Goal: Use online tool/utility: Use online tool/utility

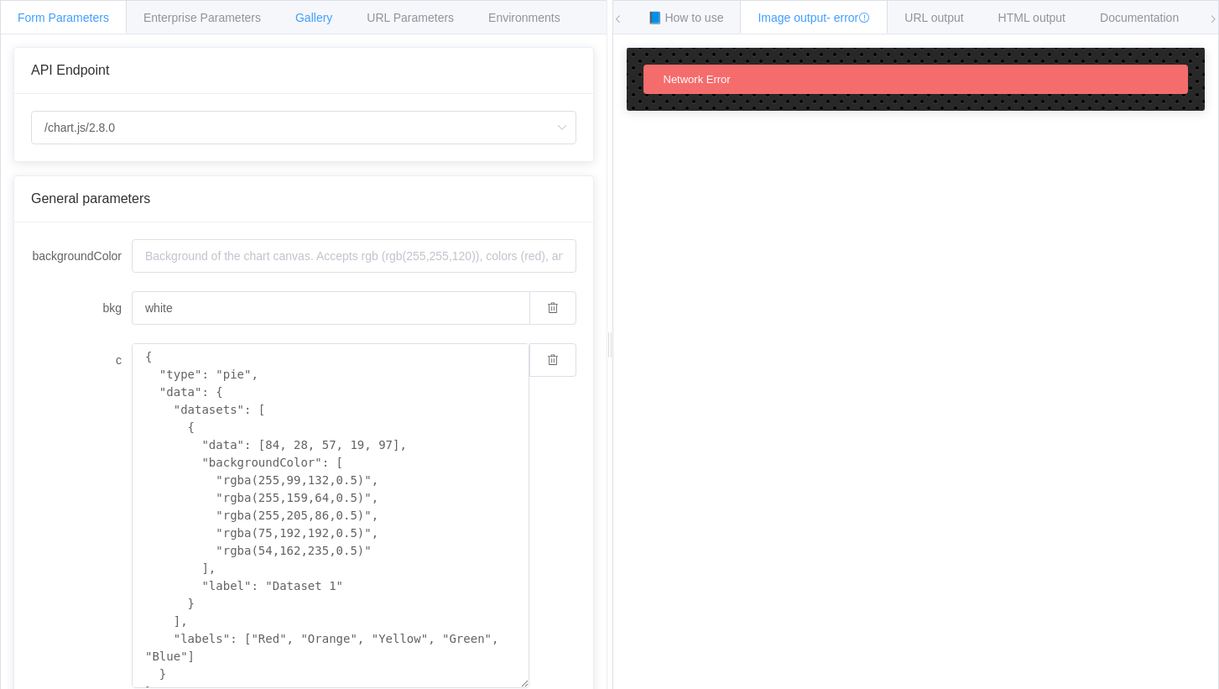
click at [333, 16] on div "Gallery" at bounding box center [314, 17] width 72 height 34
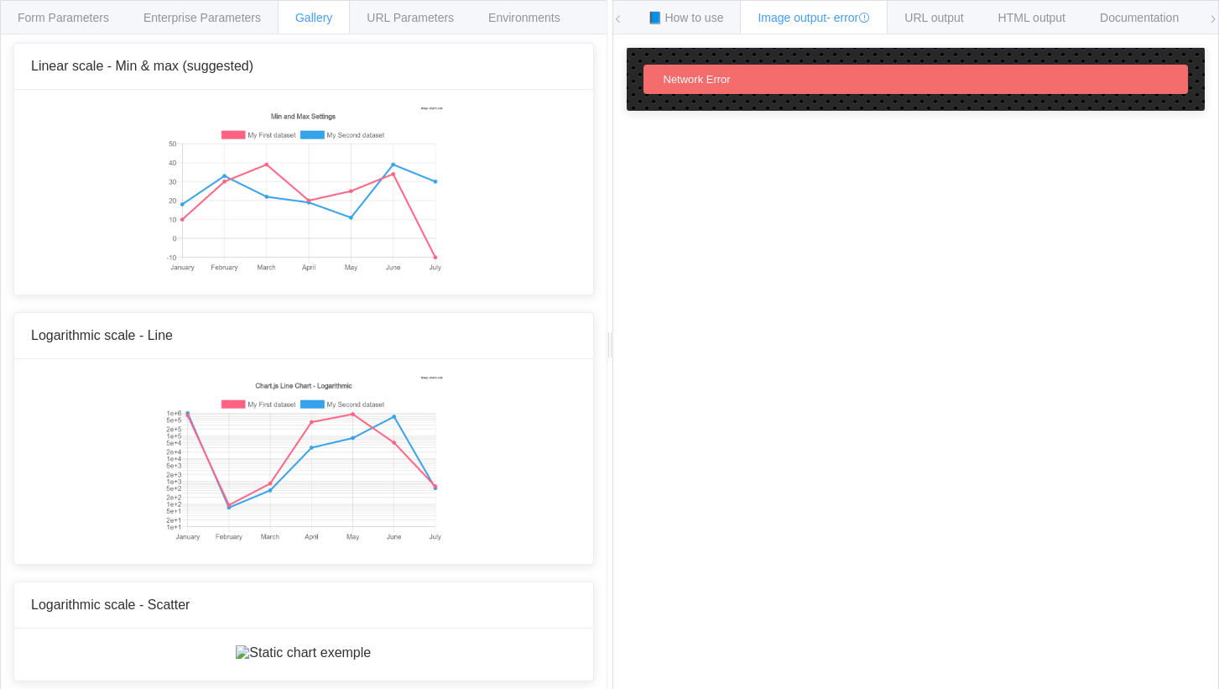
scroll to position [5536, 0]
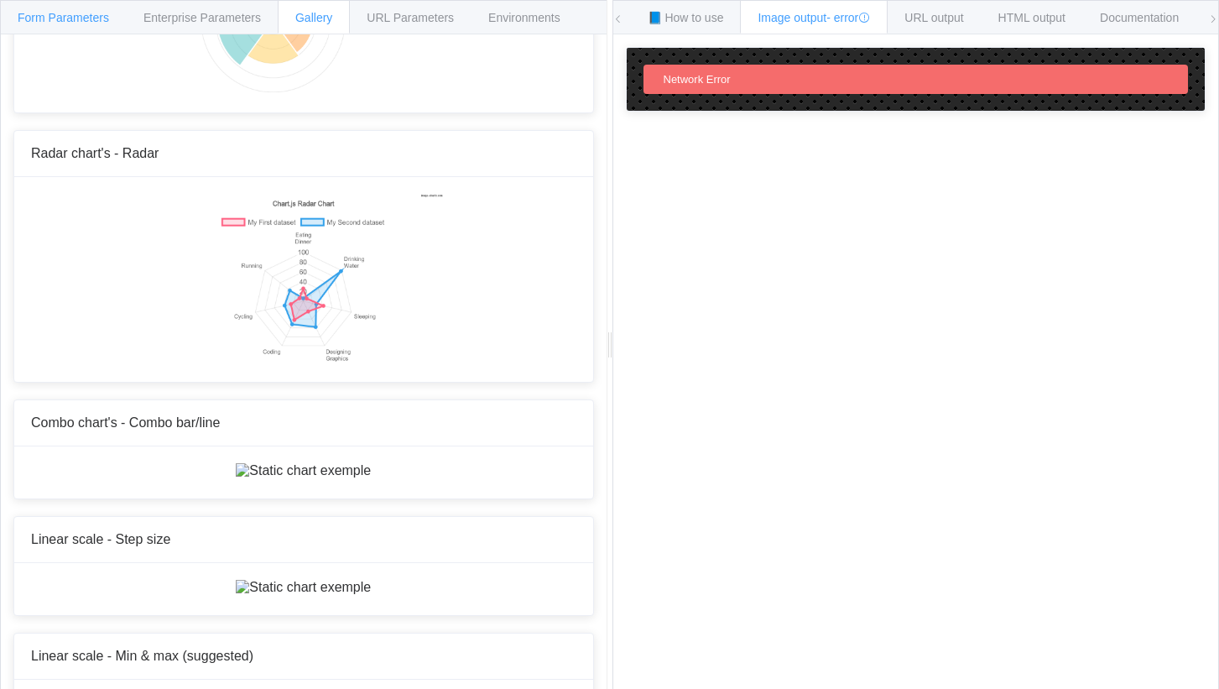
click at [58, 15] on span "Form Parameters" at bounding box center [63, 17] width 91 height 13
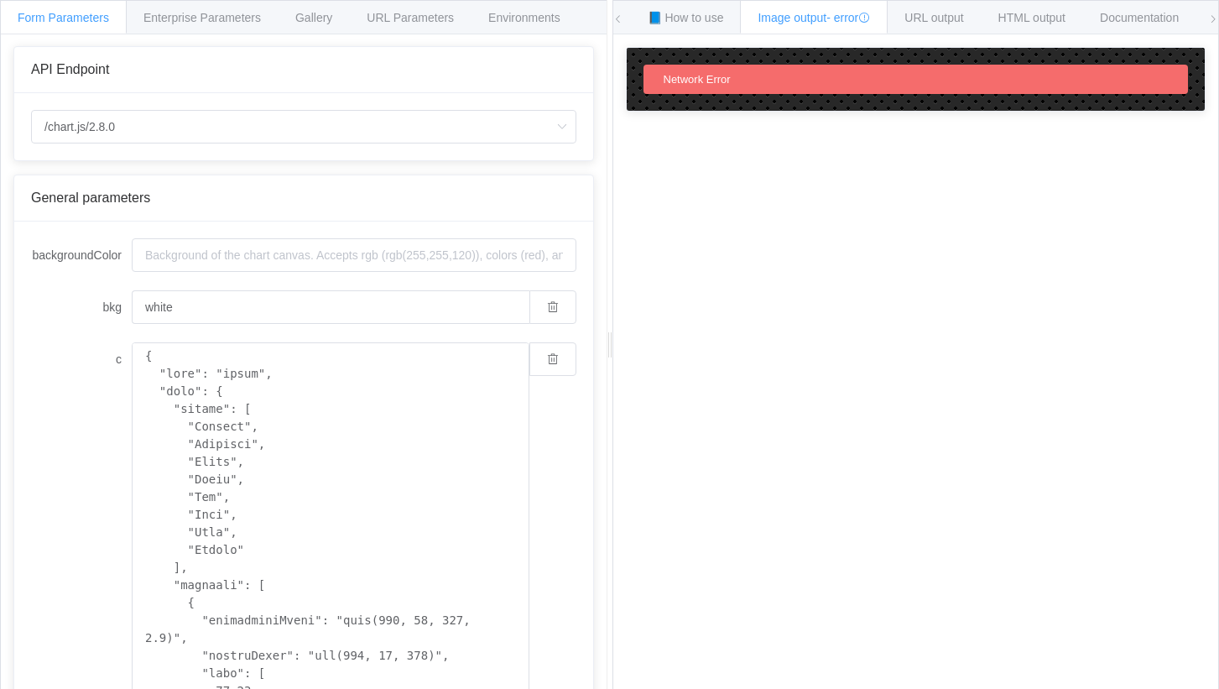
scroll to position [84, 0]
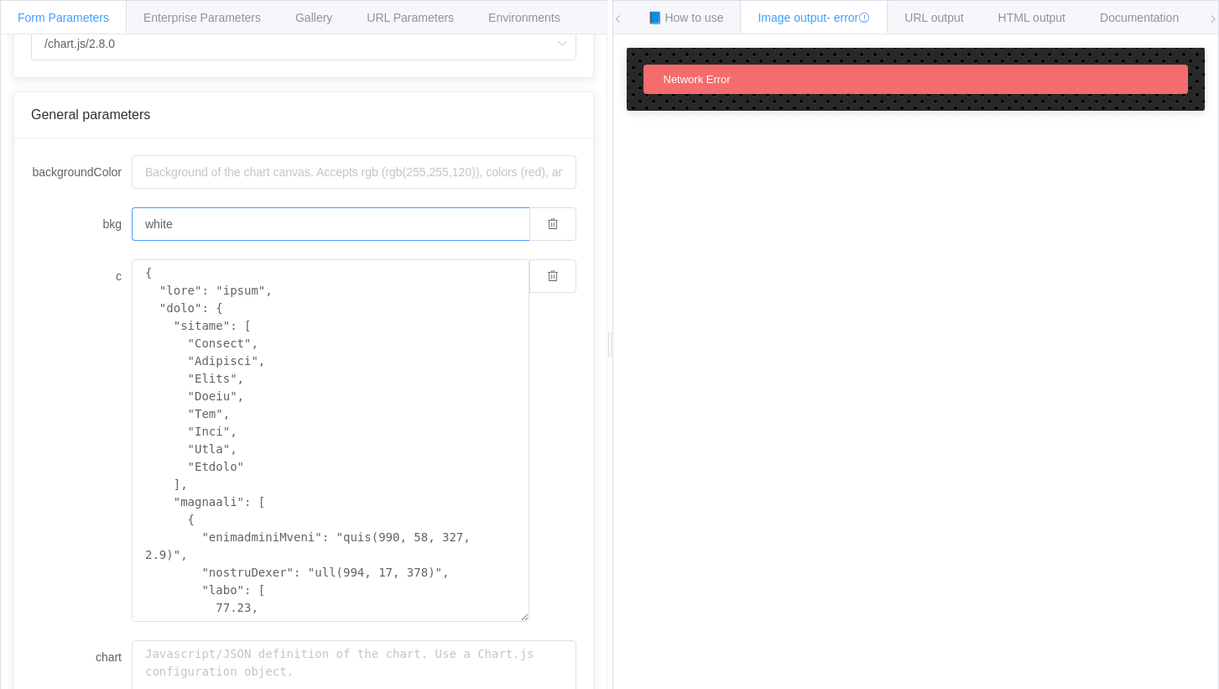
click at [183, 217] on input "white" at bounding box center [331, 224] width 398 height 34
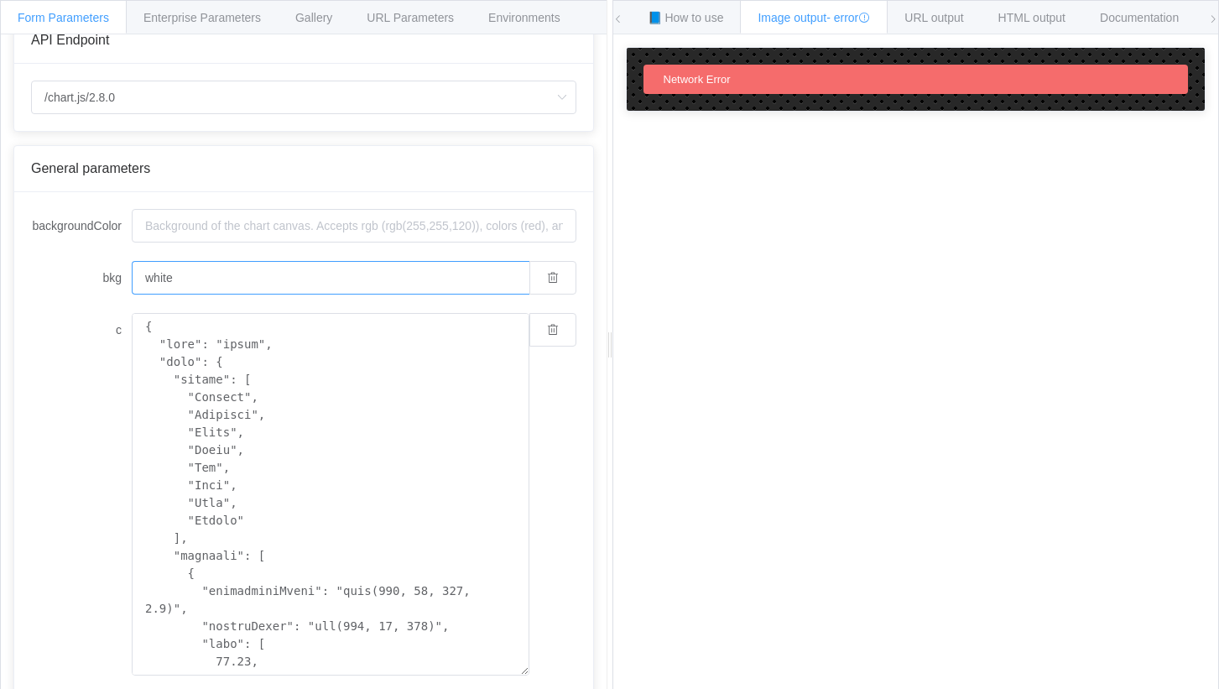
scroll to position [0, 0]
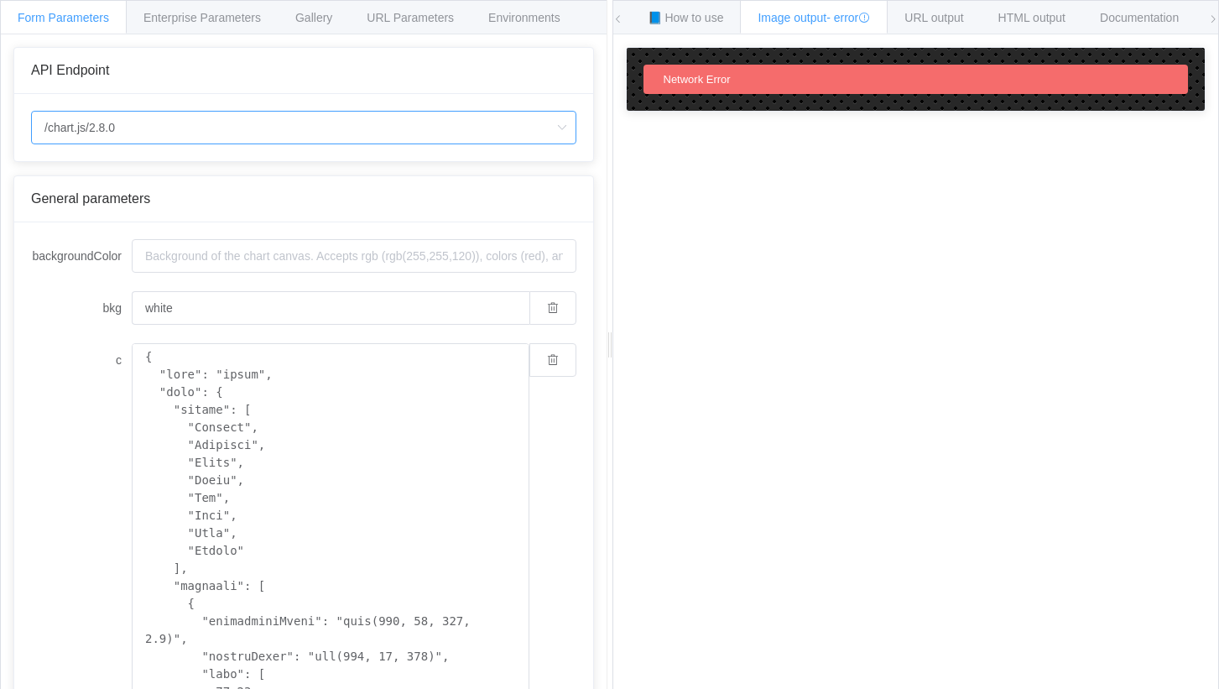
click at [130, 124] on input "/chart.js/2.8.0" at bounding box center [303, 128] width 545 height 34
click at [109, 169] on li "/chart" at bounding box center [303, 174] width 543 height 29
type input "/chart"
type input "20"
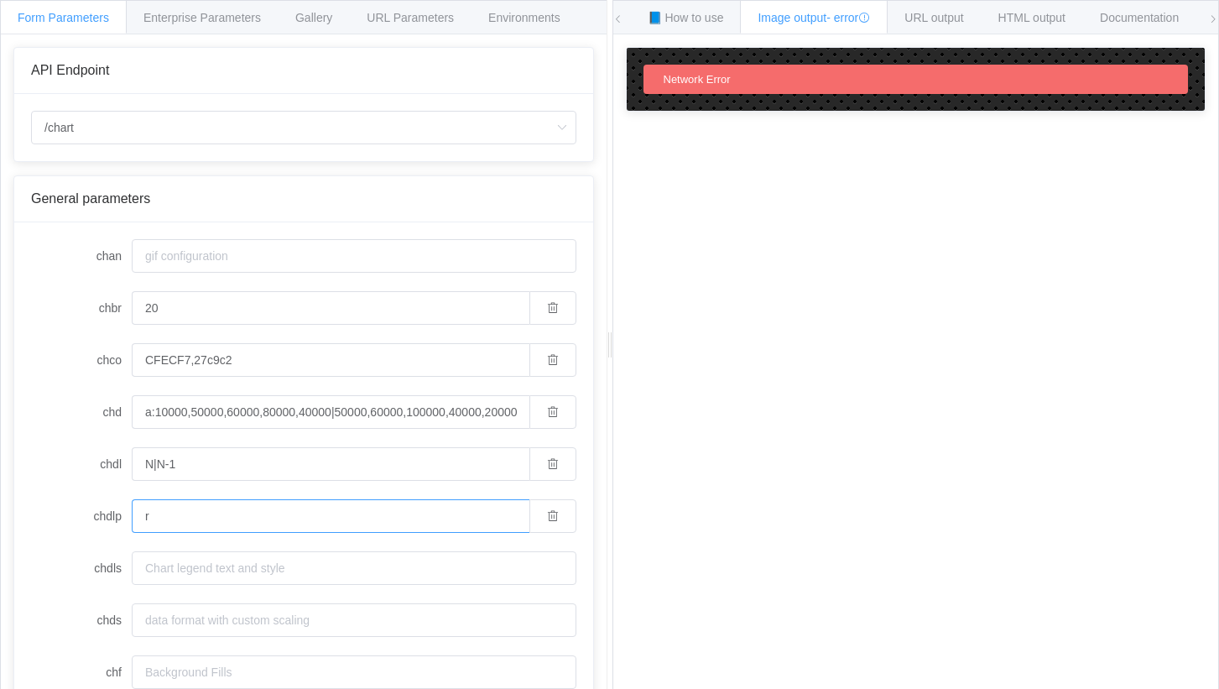
click at [154, 514] on input "r" at bounding box center [331, 516] width 398 height 34
click at [513, 521] on input "r" at bounding box center [331, 516] width 398 height 34
click at [547, 511] on icon "button" at bounding box center [553, 516] width 12 height 12
click at [333, 515] on input "chdlp" at bounding box center [354, 516] width 445 height 34
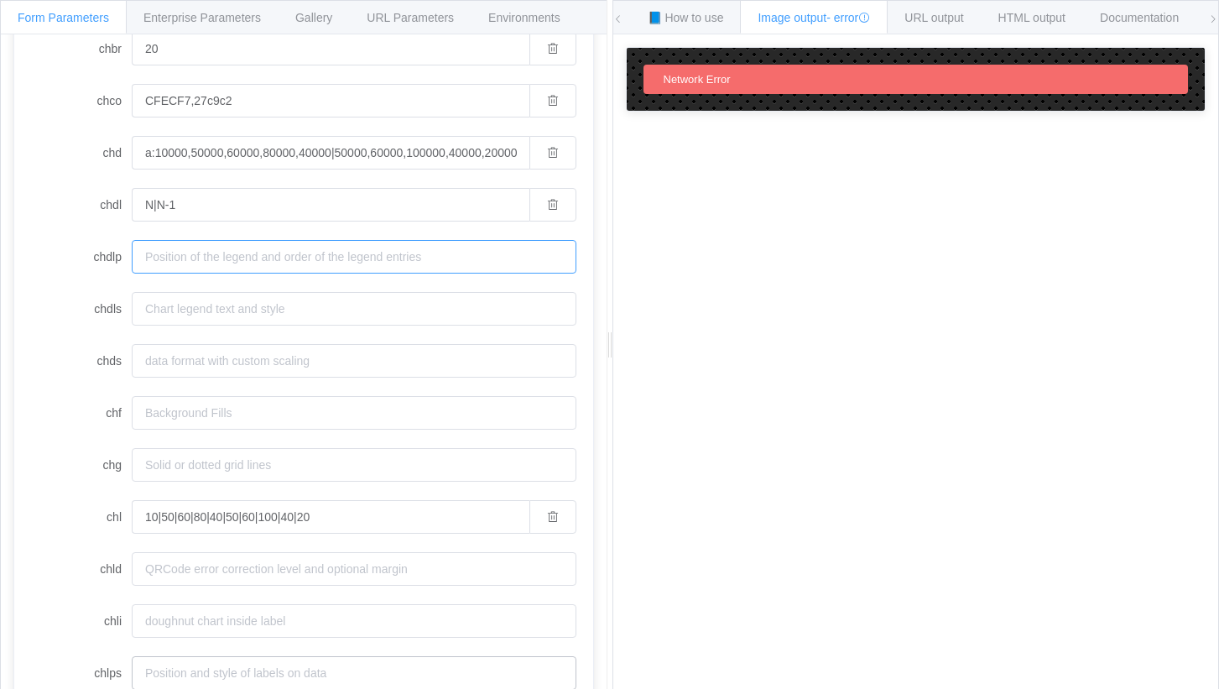
scroll to position [84, 0]
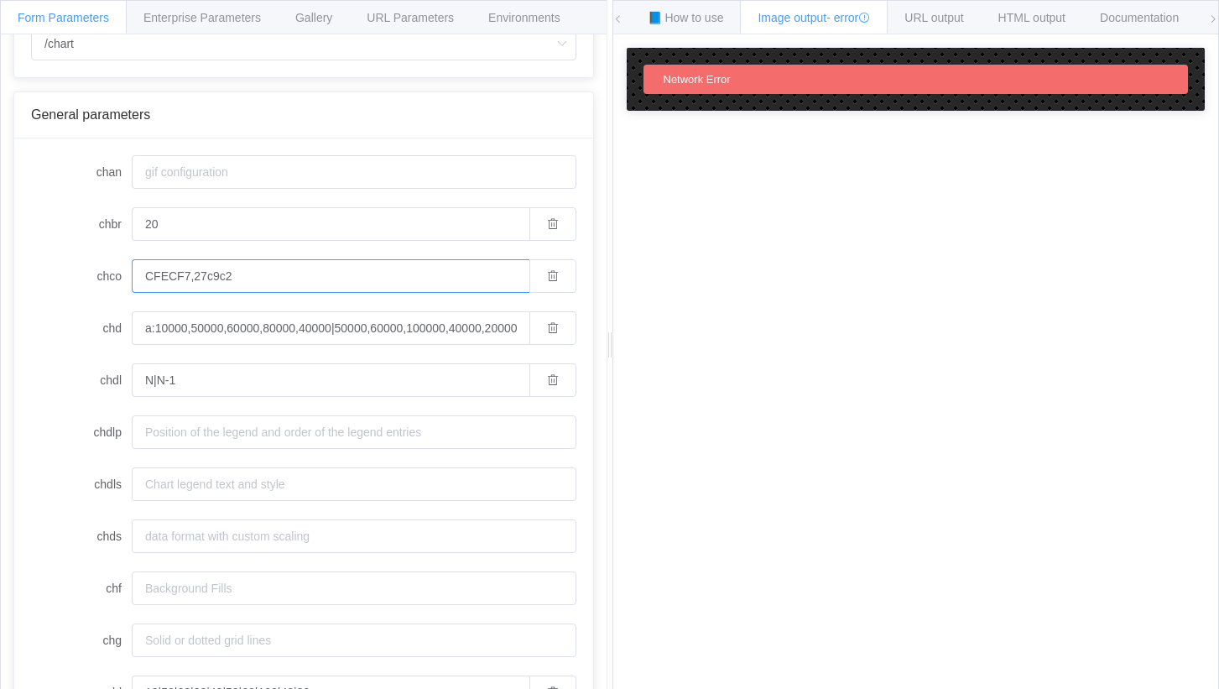
click at [180, 276] on input "CFECF7,27c9c2" at bounding box center [331, 276] width 398 height 34
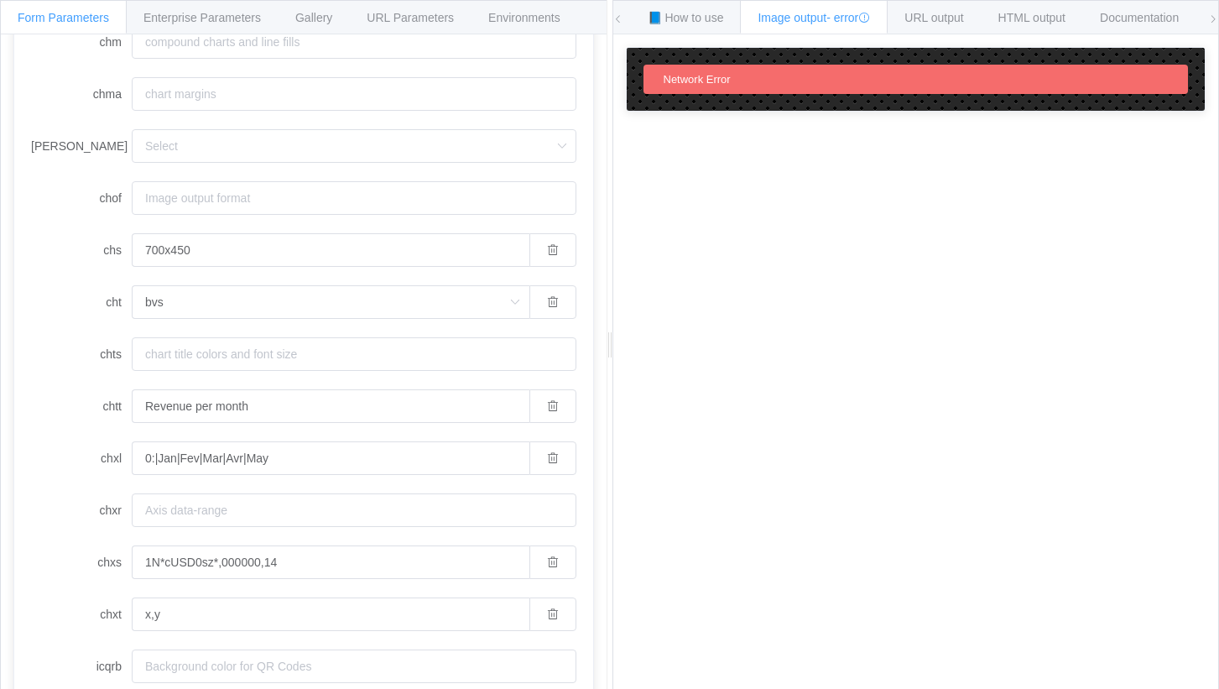
scroll to position [1006, 0]
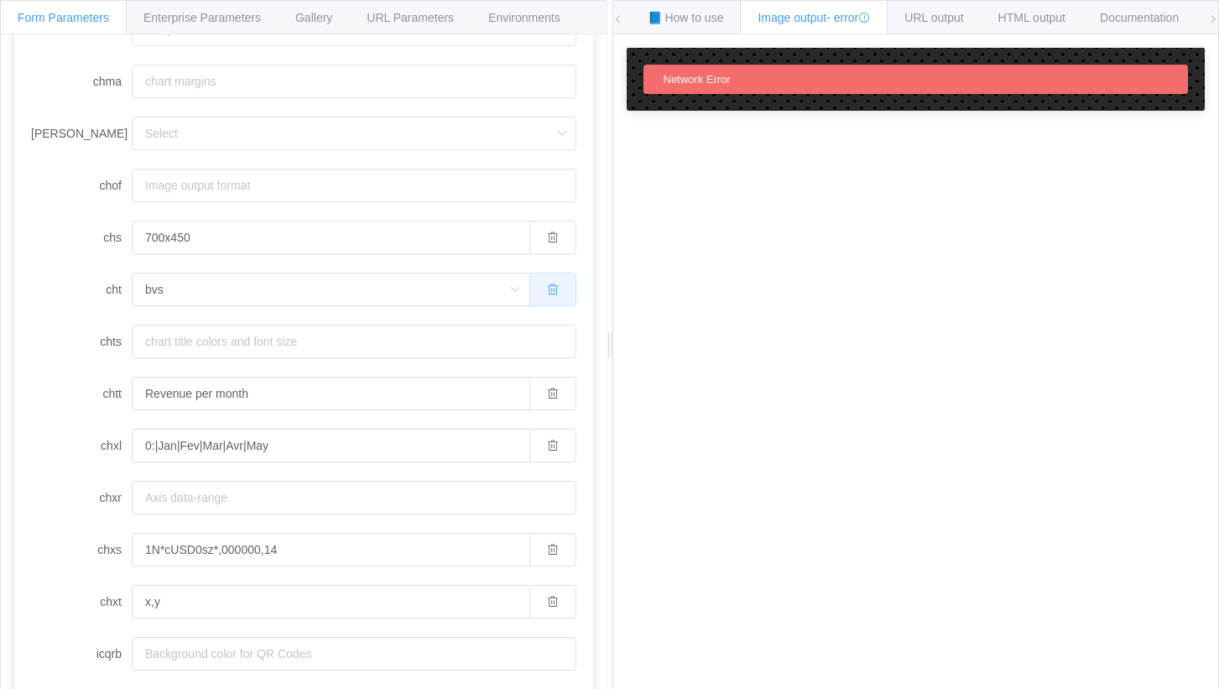
click at [529, 291] on button "button" at bounding box center [552, 290] width 47 height 34
click at [498, 287] on input "cht" at bounding box center [354, 290] width 445 height 34
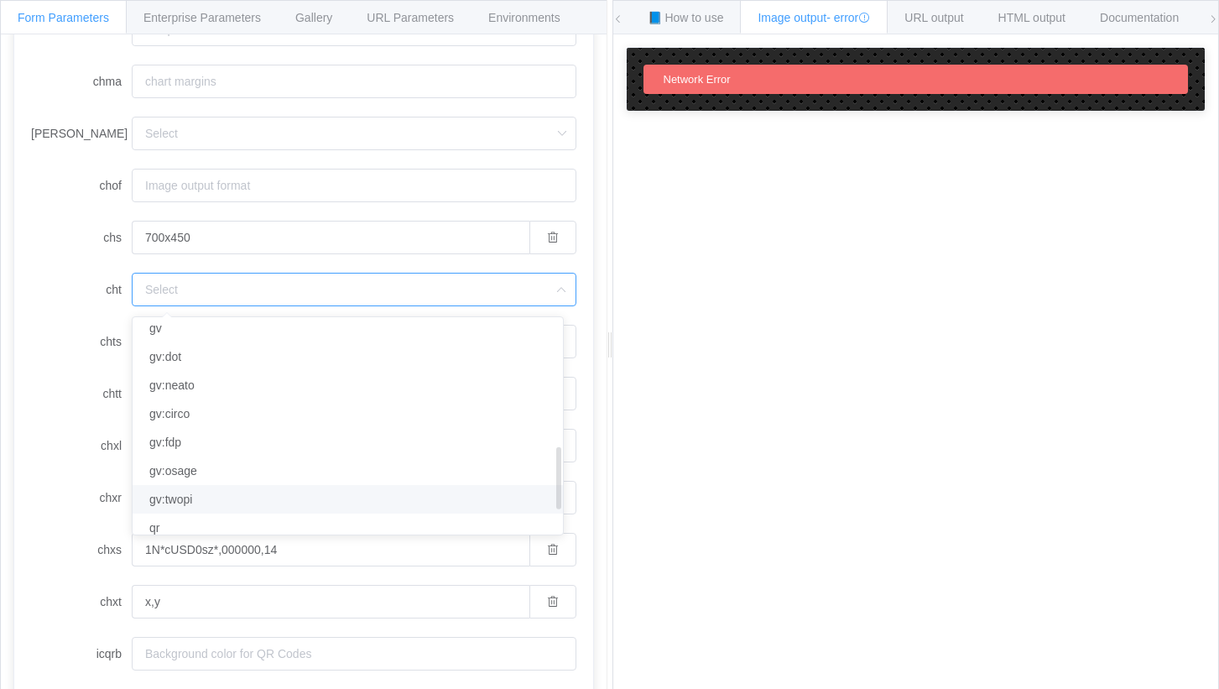
scroll to position [534, 0]
click at [158, 522] on li "r" at bounding box center [354, 527] width 443 height 29
type input "r"
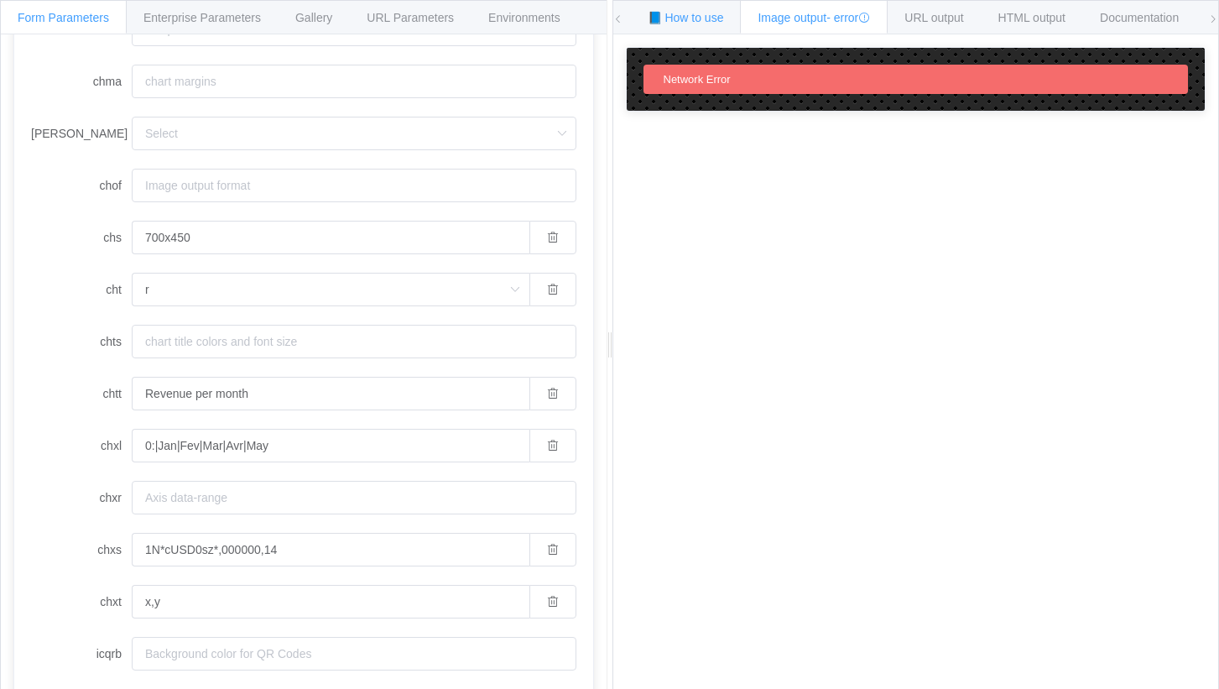
click at [676, 18] on span "📘 How to use" at bounding box center [685, 17] width 76 height 13
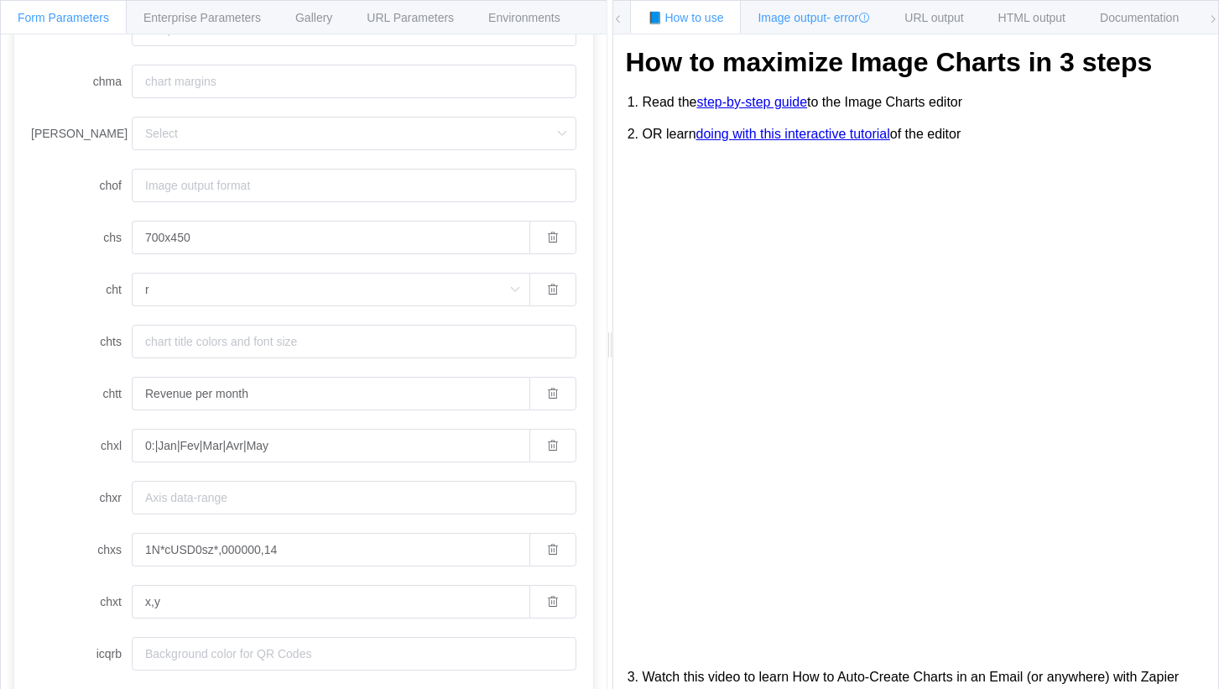
click at [777, 7] on div "Image output - error" at bounding box center [814, 17] width 148 height 34
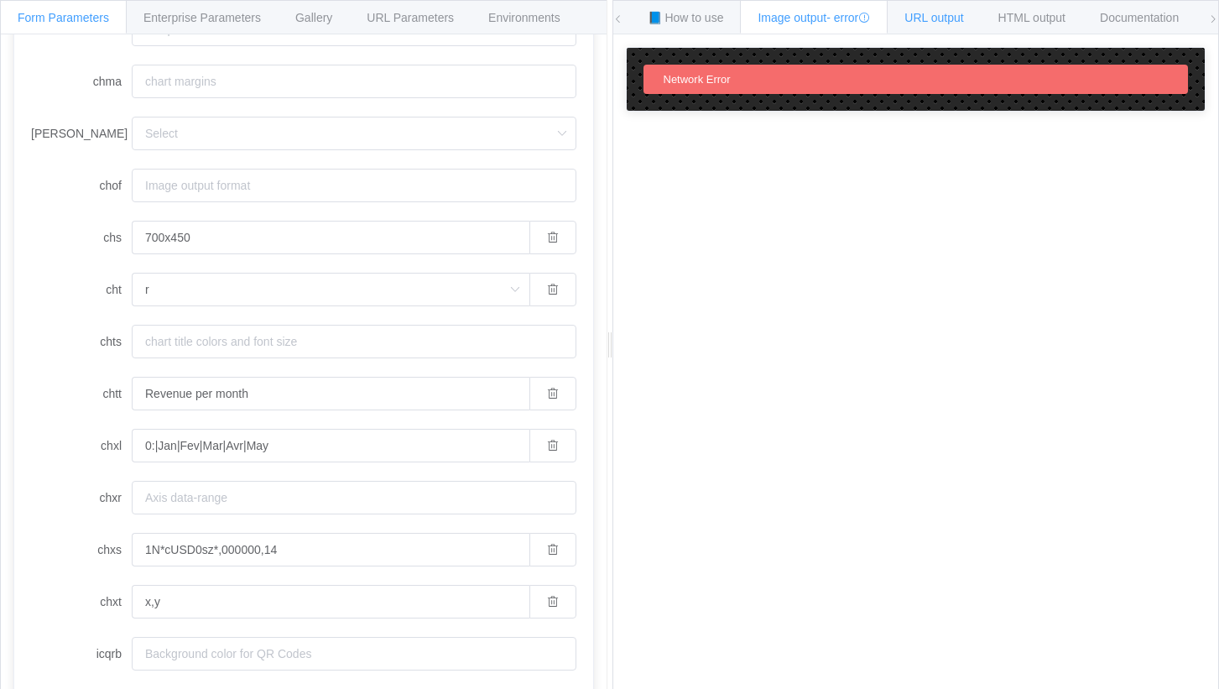
click at [956, 8] on div "URL output" at bounding box center [934, 17] width 94 height 34
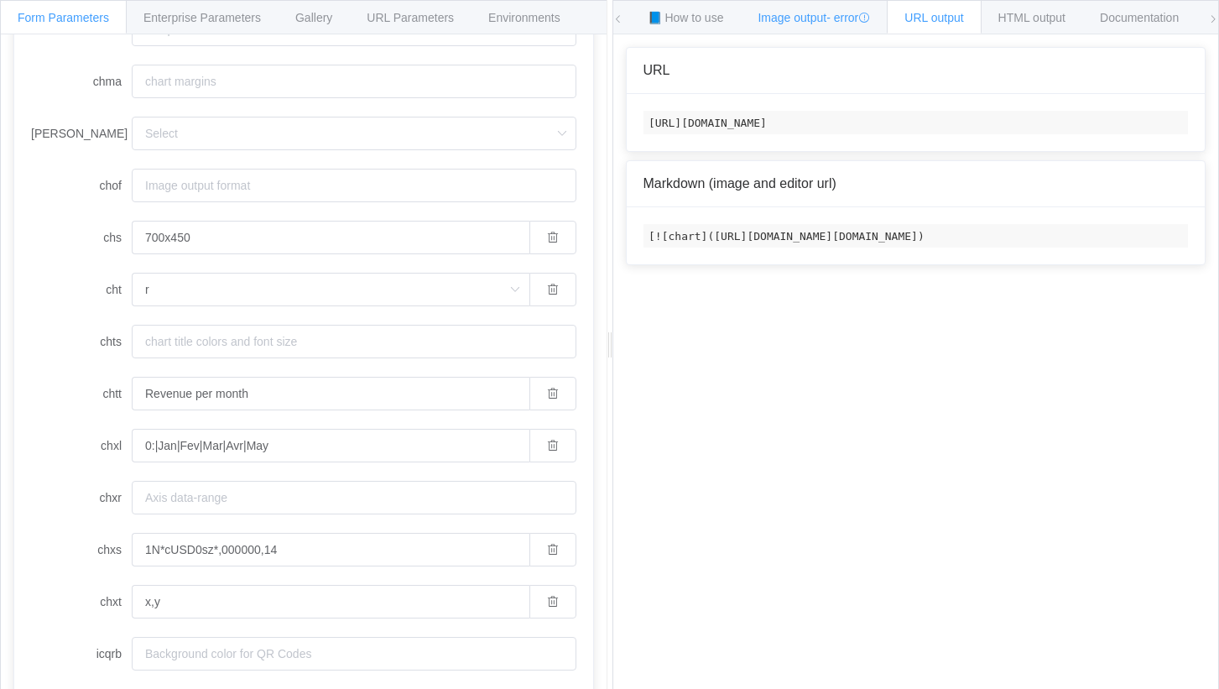
click at [856, 10] on div "Image output - error" at bounding box center [814, 17] width 148 height 34
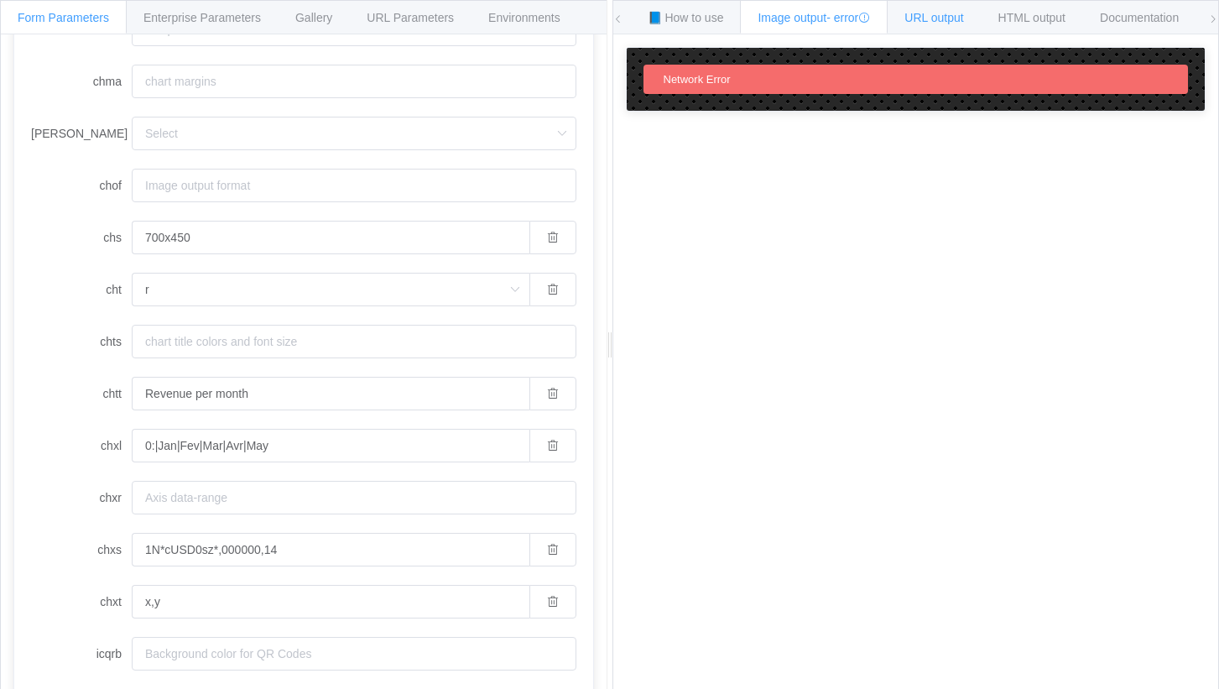
click at [931, 14] on span "URL output" at bounding box center [933, 17] width 59 height 13
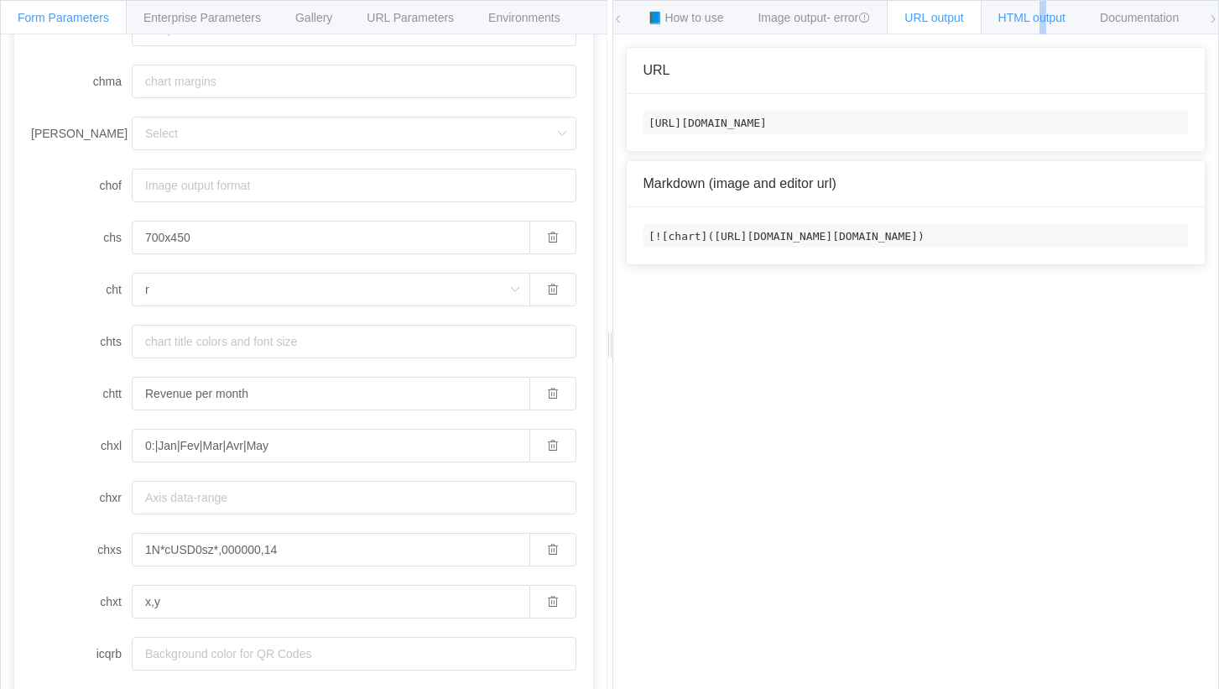
click at [1051, 13] on span "HTML output" at bounding box center [1031, 17] width 67 height 13
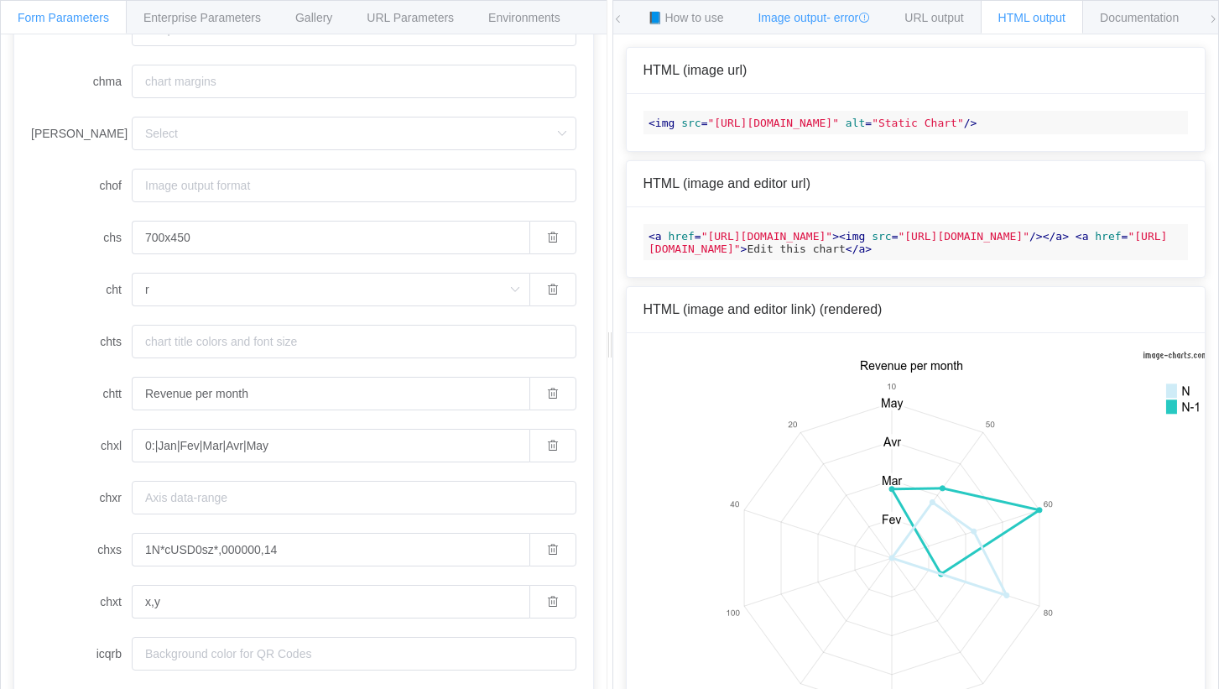
click at [788, 23] on span "Image output - error" at bounding box center [813, 17] width 112 height 13
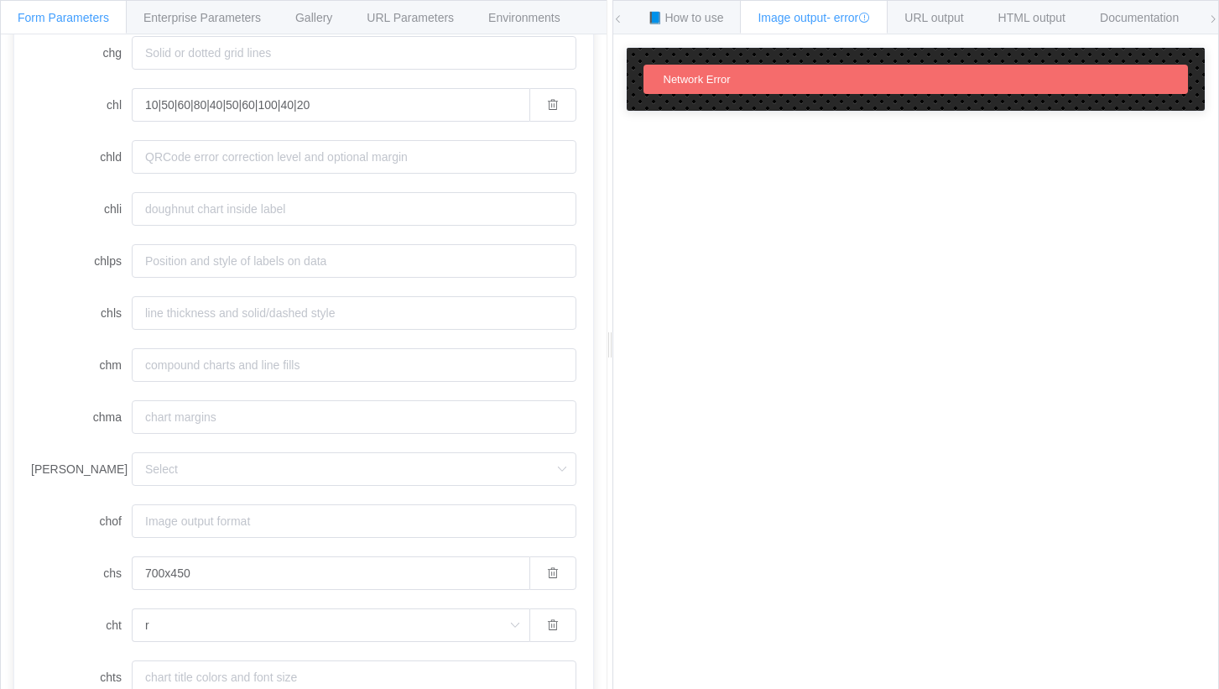
scroll to position [419, 0]
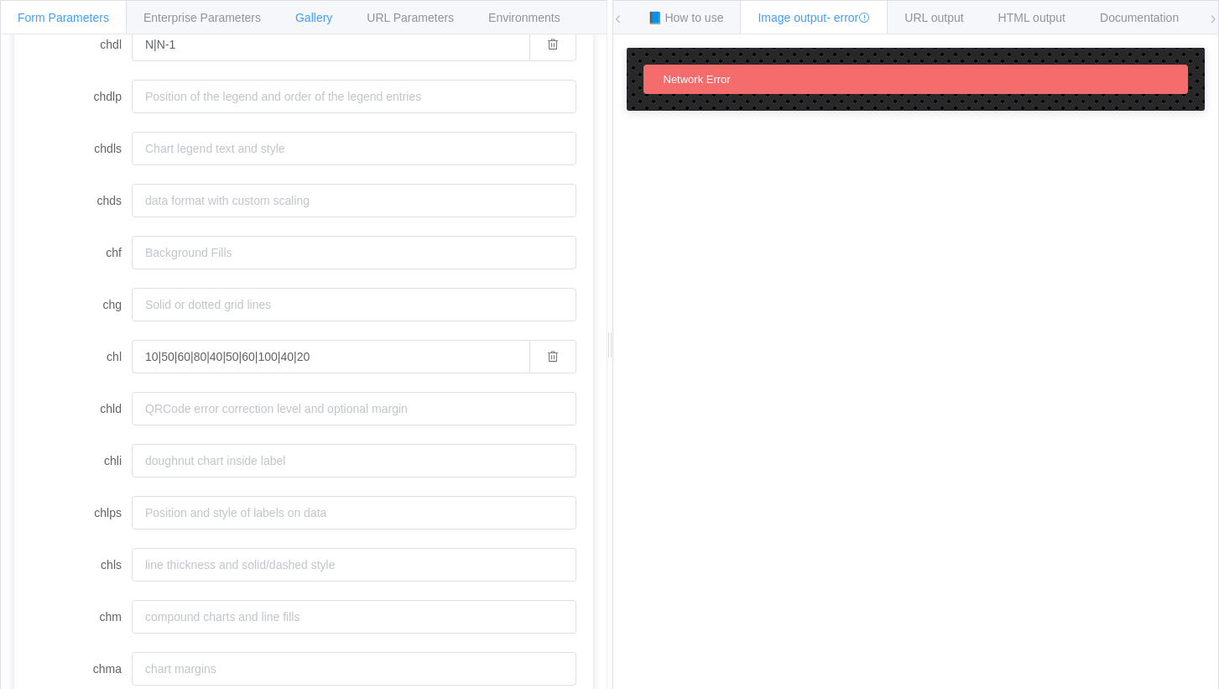
click at [315, 13] on span "Gallery" at bounding box center [313, 17] width 37 height 13
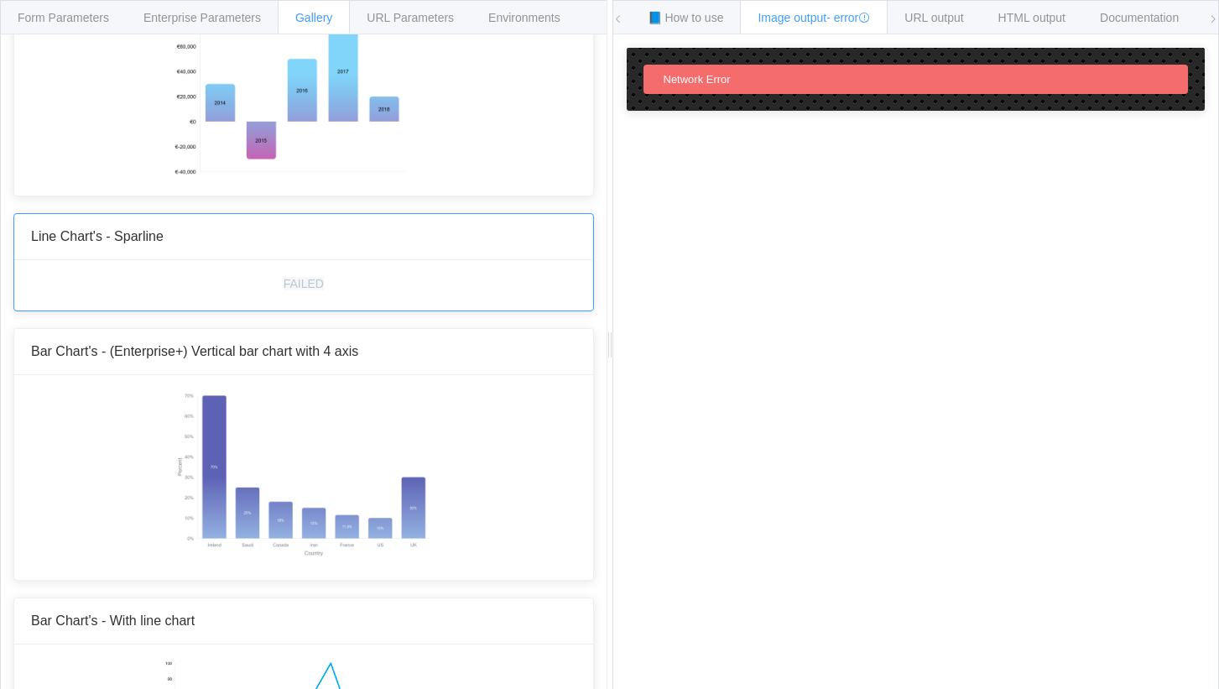
scroll to position [671, 0]
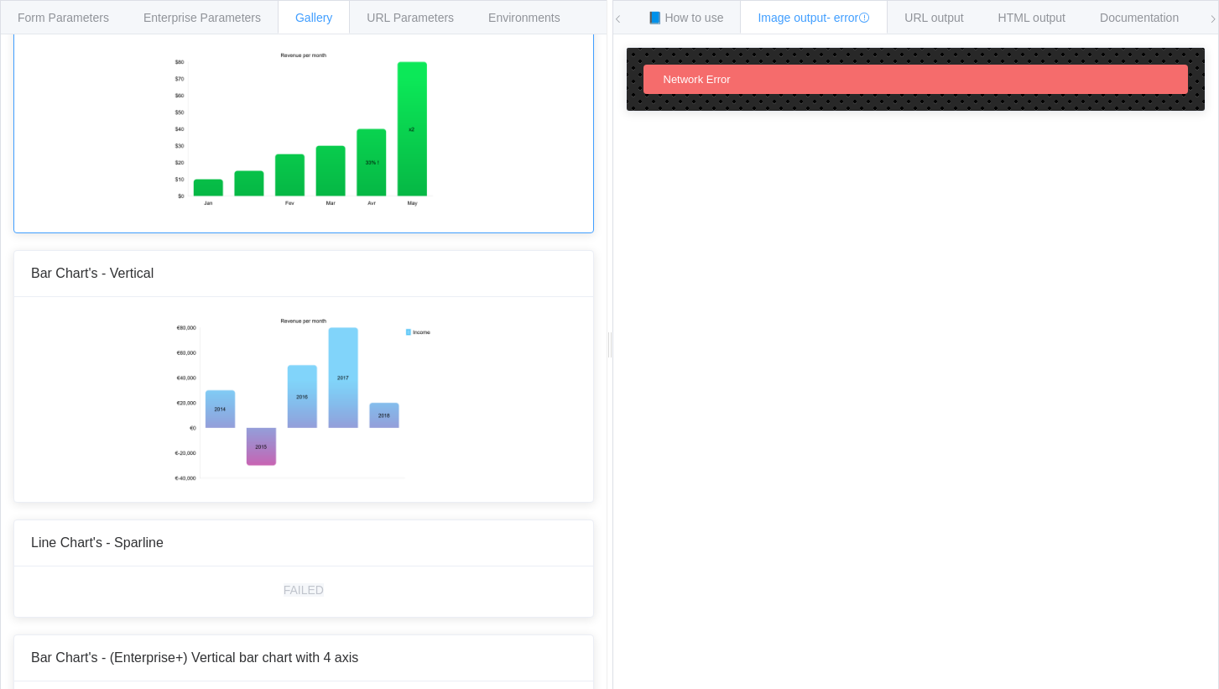
scroll to position [755, 0]
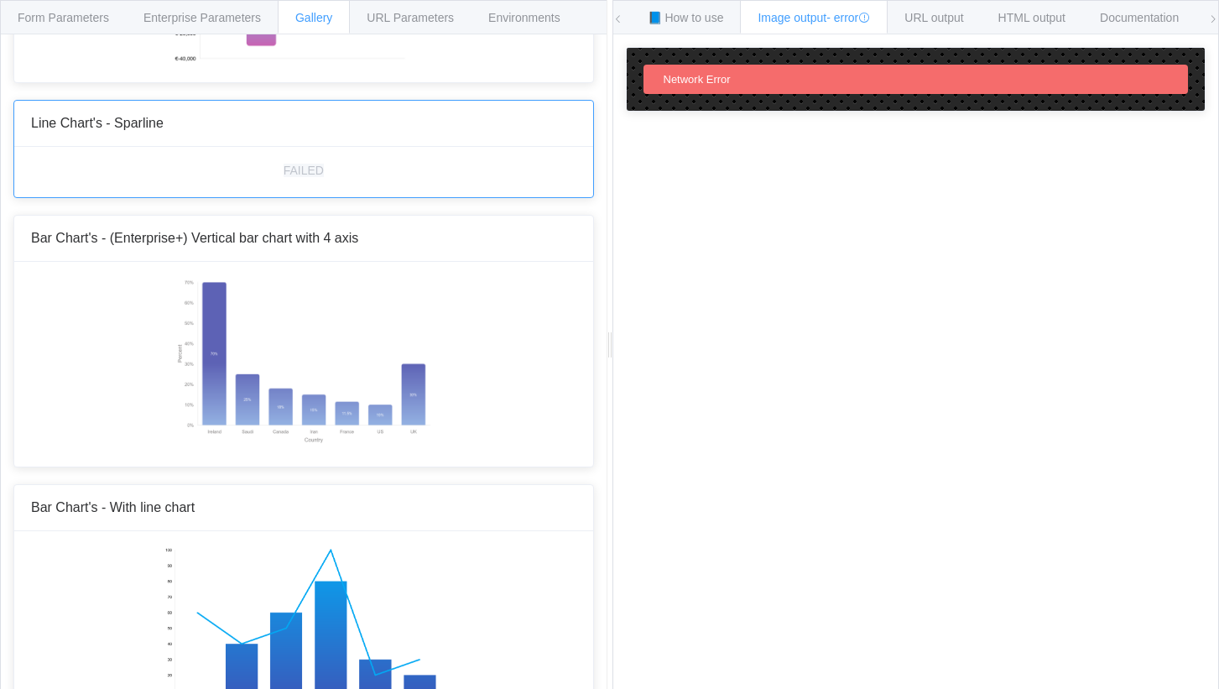
click at [242, 159] on div "FAILED" at bounding box center [303, 172] width 579 height 50
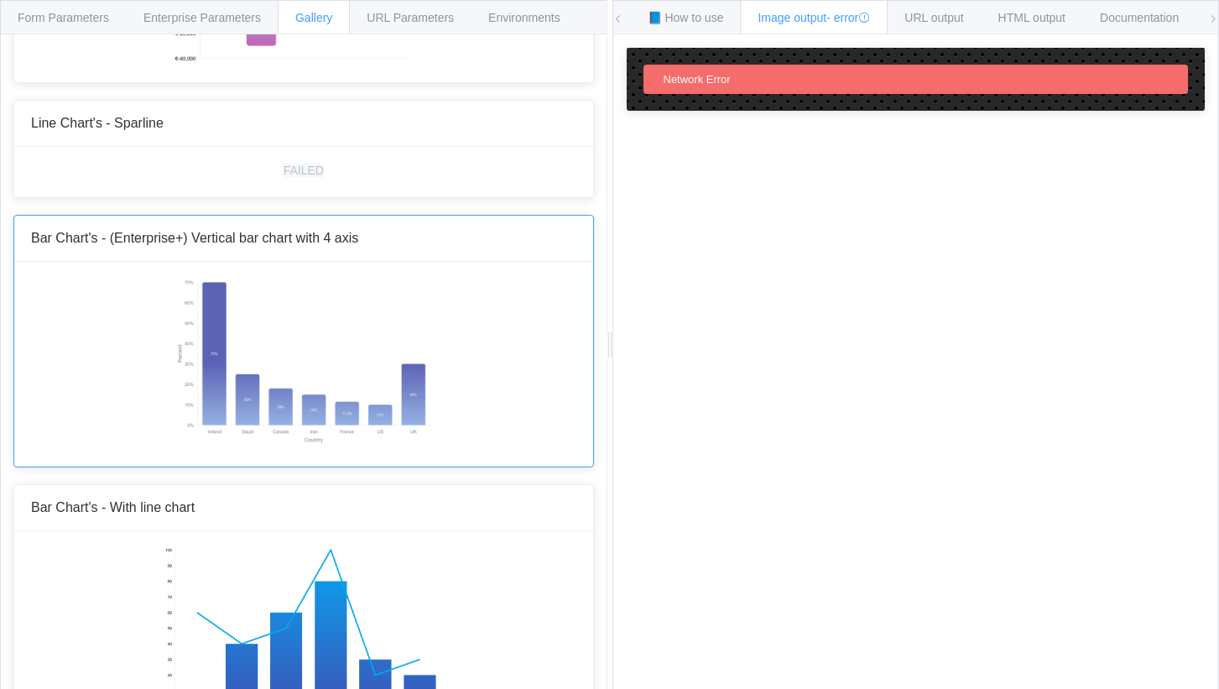
click at [280, 299] on img at bounding box center [303, 362] width 261 height 168
click at [226, 233] on span "Bar Chart's - (Enterprise+) Vertical bar chart with 4 axis" at bounding box center [194, 238] width 327 height 14
click at [294, 552] on img at bounding box center [303, 632] width 279 height 168
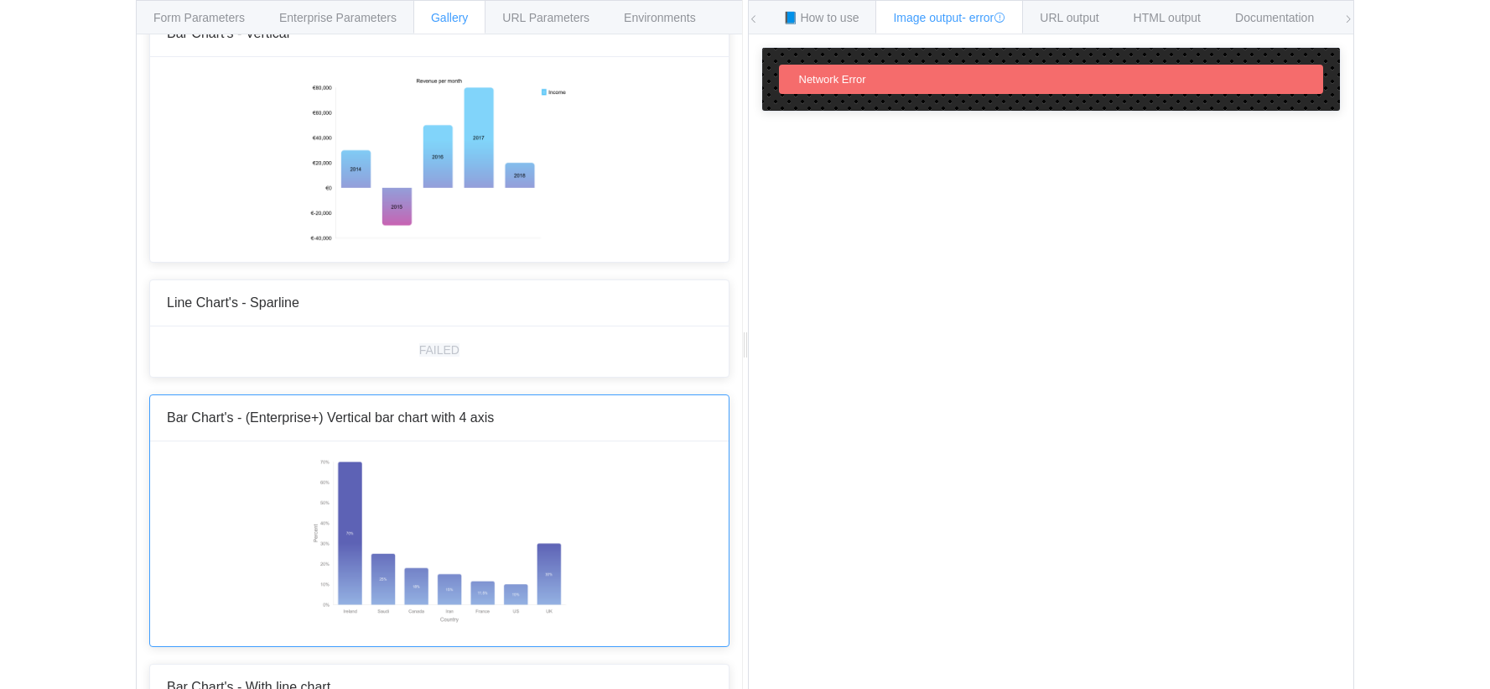
scroll to position [503, 0]
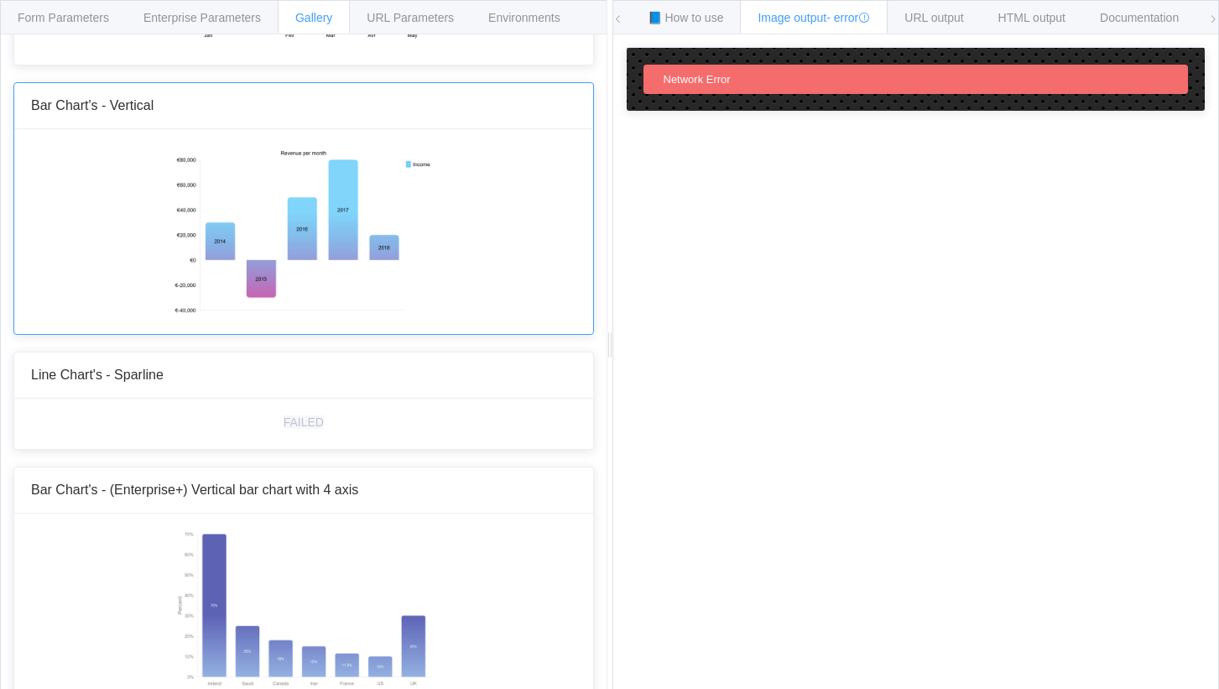
click at [326, 304] on img at bounding box center [303, 230] width 261 height 168
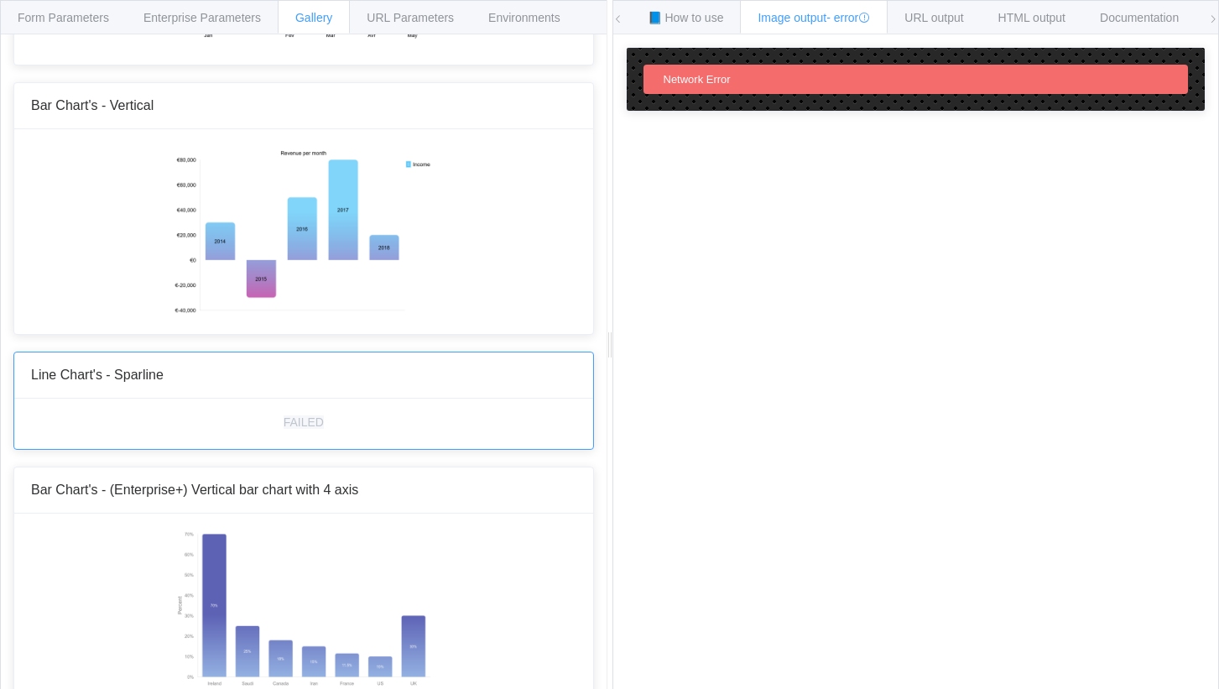
click at [328, 396] on div "Line Chart's - Sparline" at bounding box center [303, 375] width 579 height 46
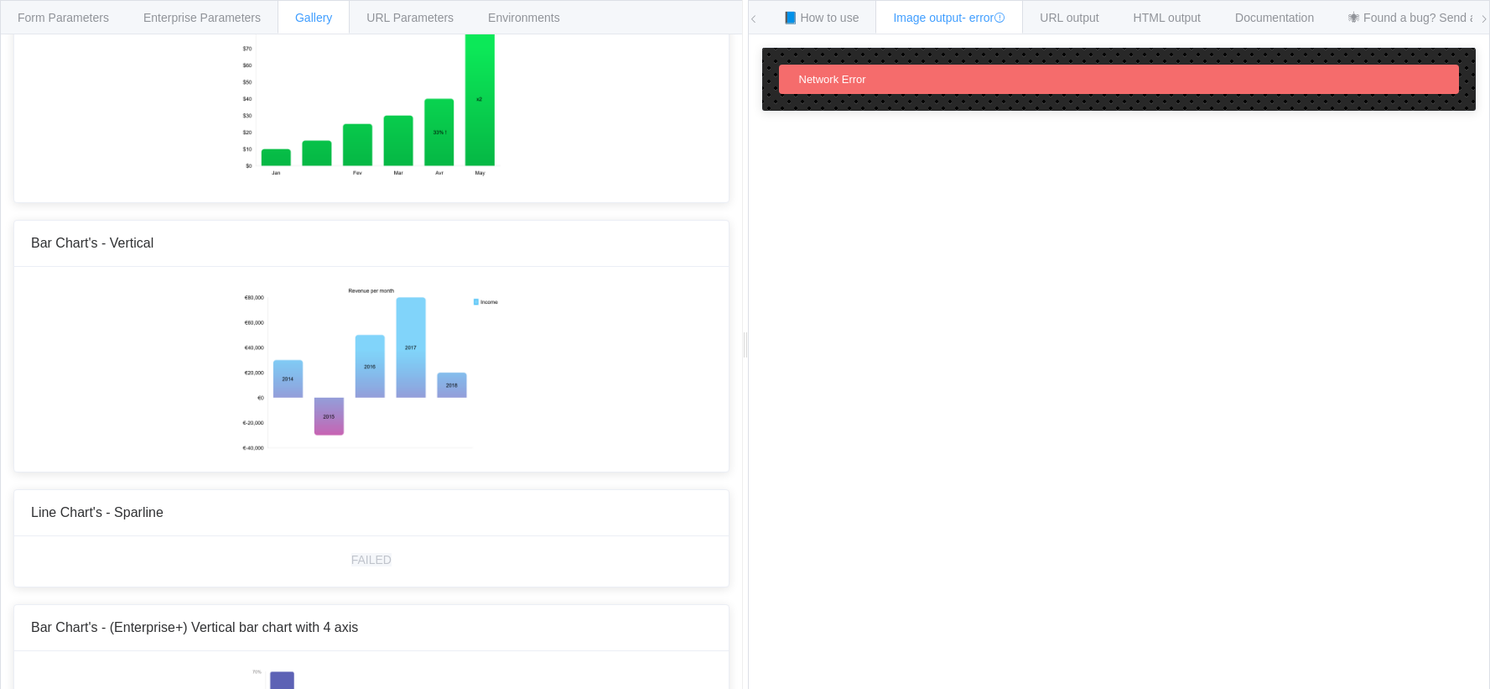
scroll to position [419, 0]
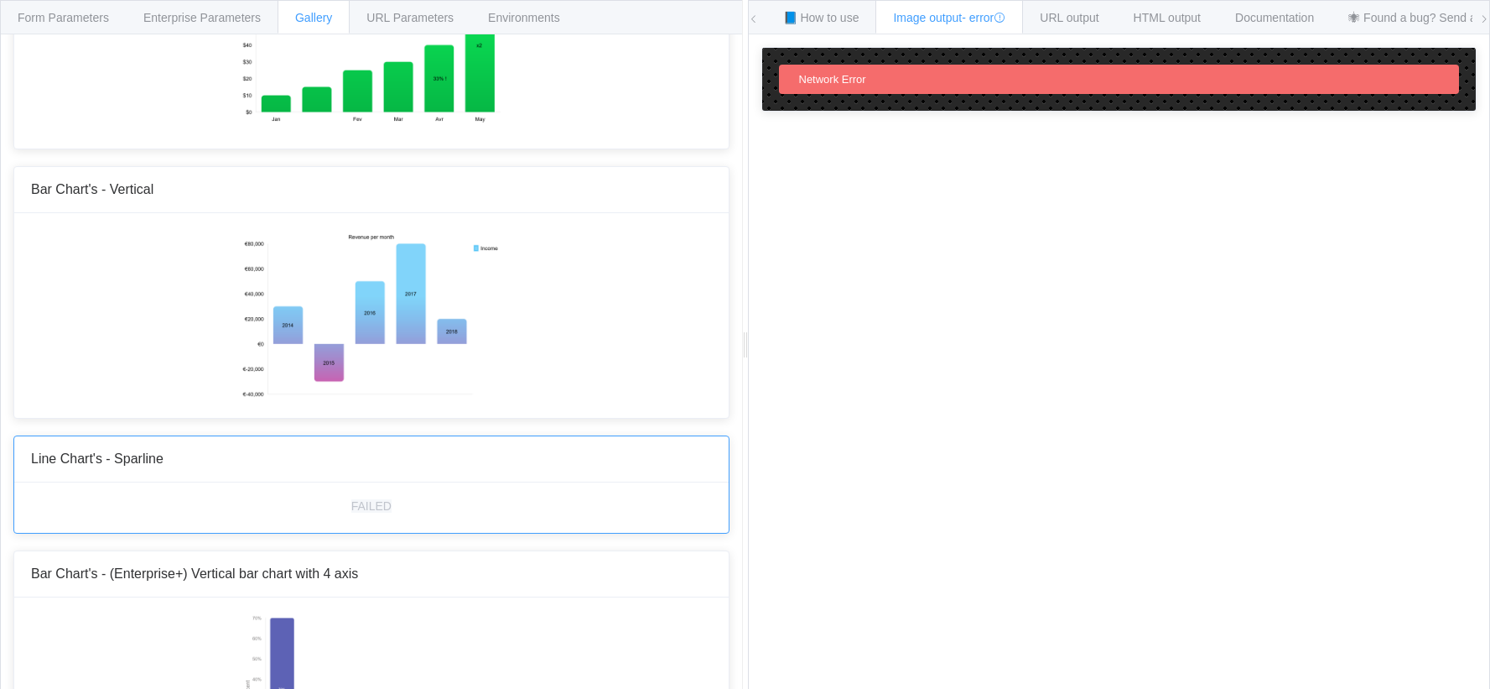
click at [223, 469] on div "Line Chart's - Sparline" at bounding box center [371, 459] width 715 height 46
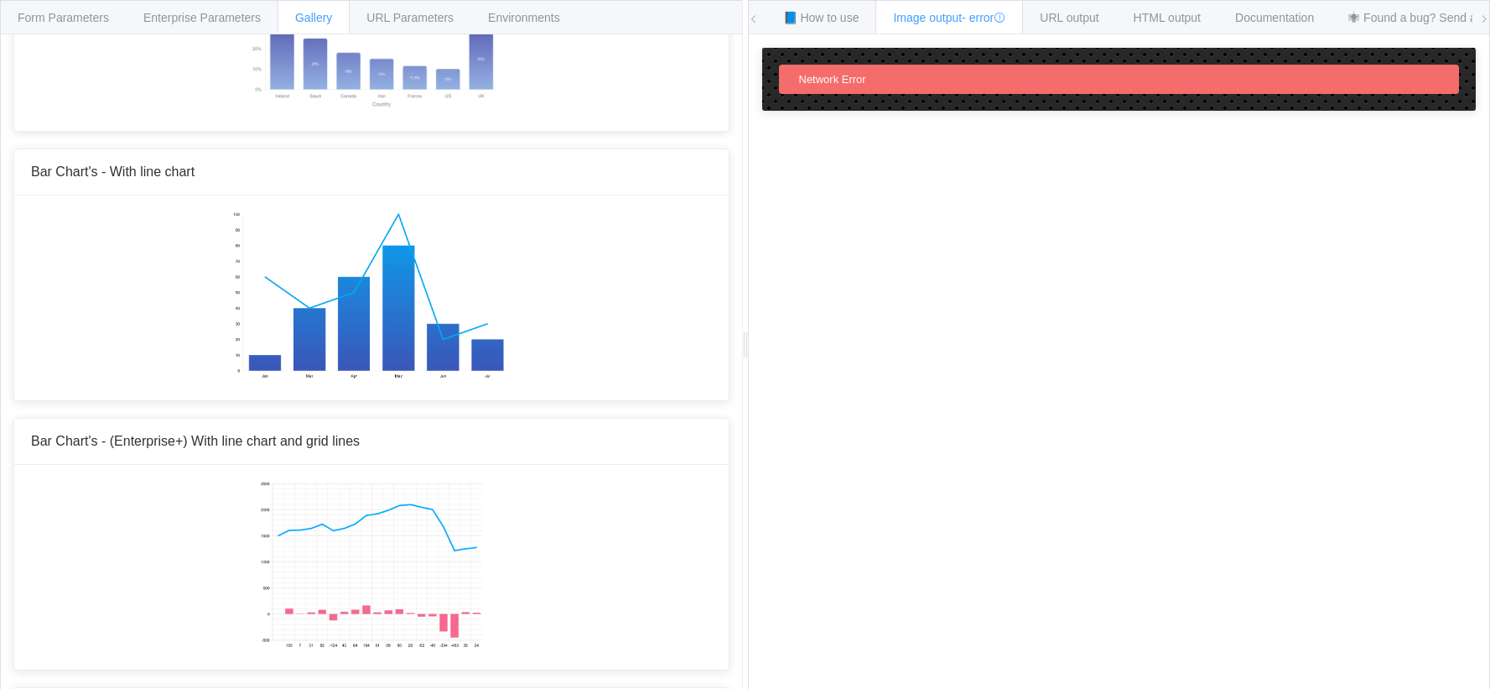
scroll to position [1342, 0]
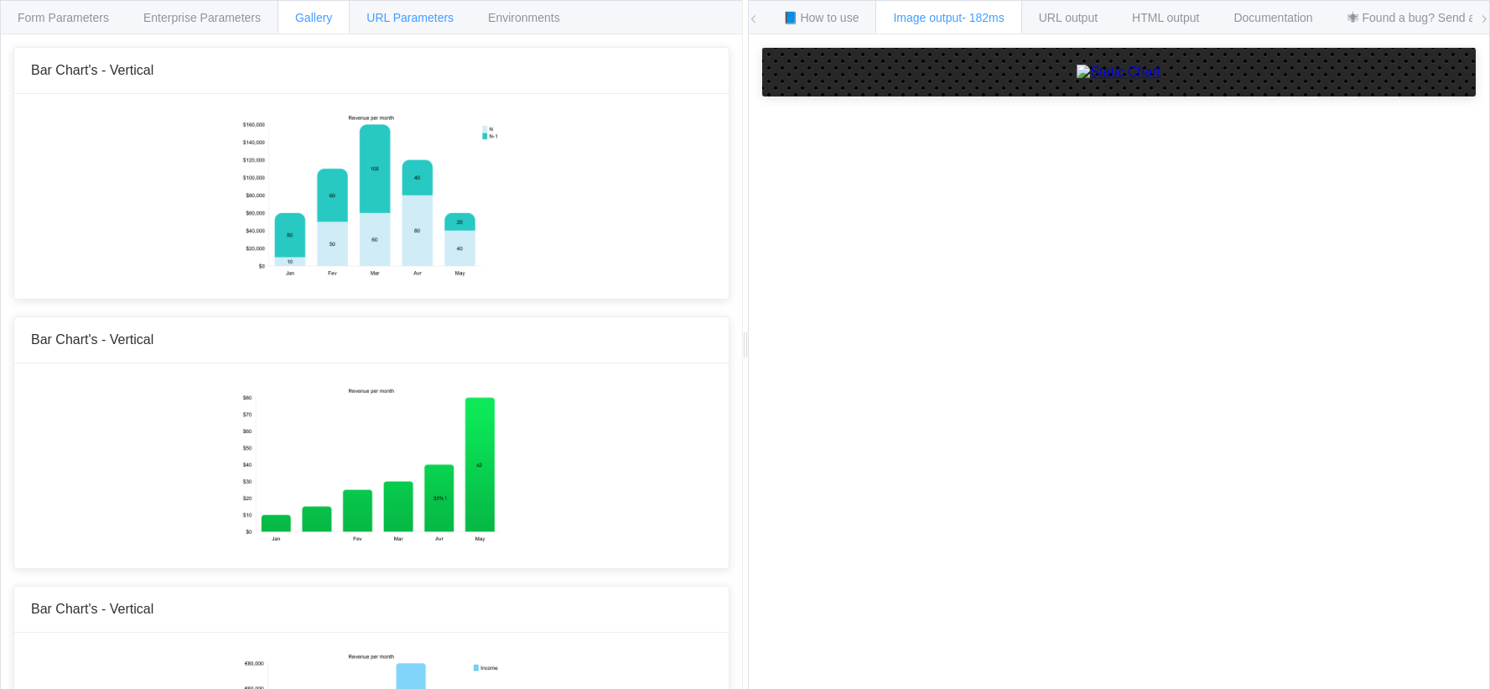
click at [413, 17] on span "URL Parameters" at bounding box center [410, 17] width 87 height 13
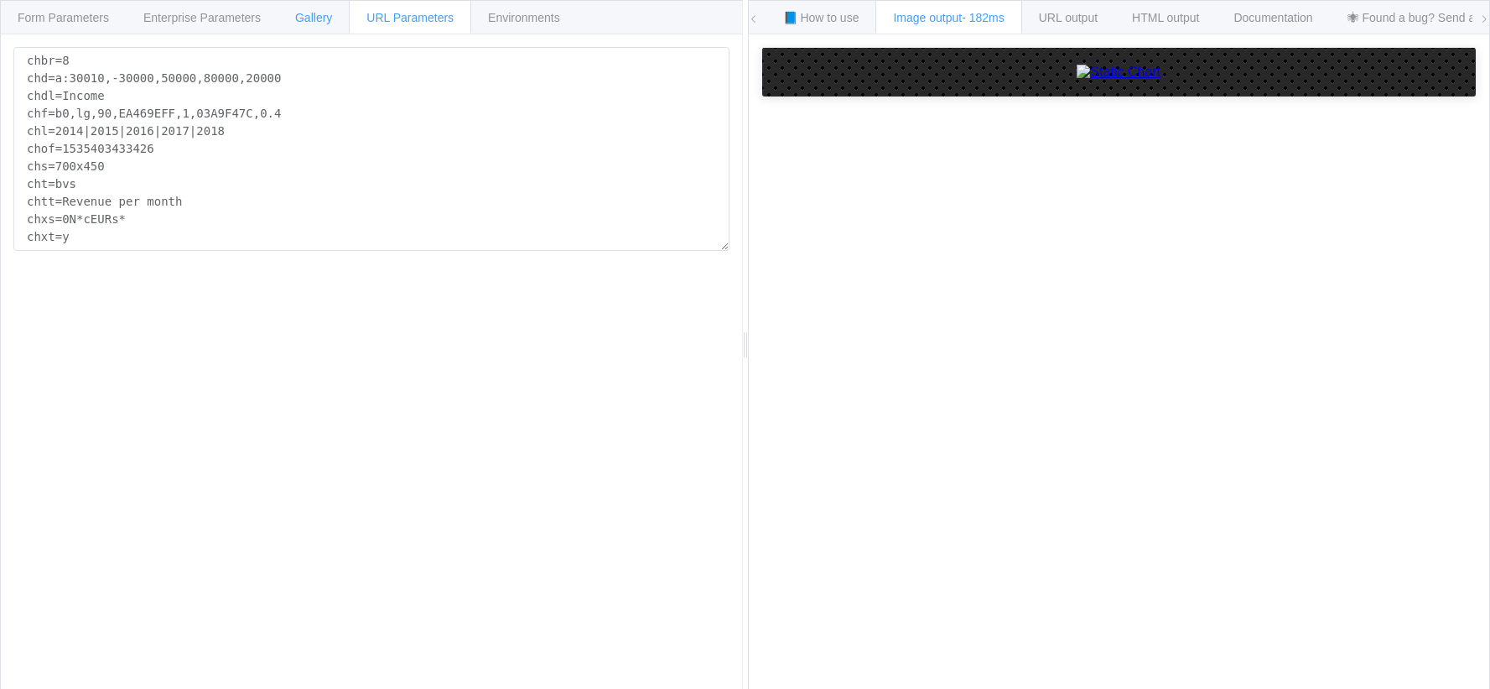
click at [337, 23] on div "Gallery" at bounding box center [314, 17] width 72 height 34
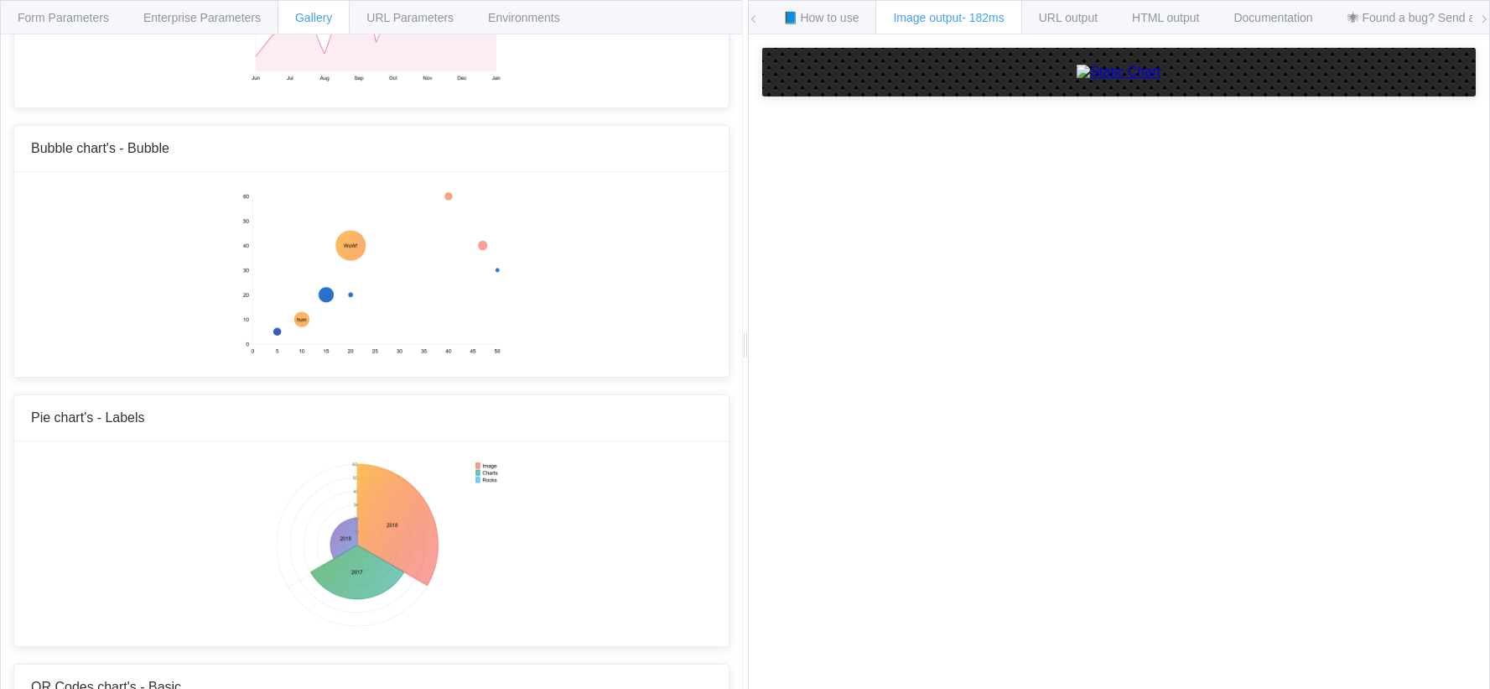
scroll to position [1594, 0]
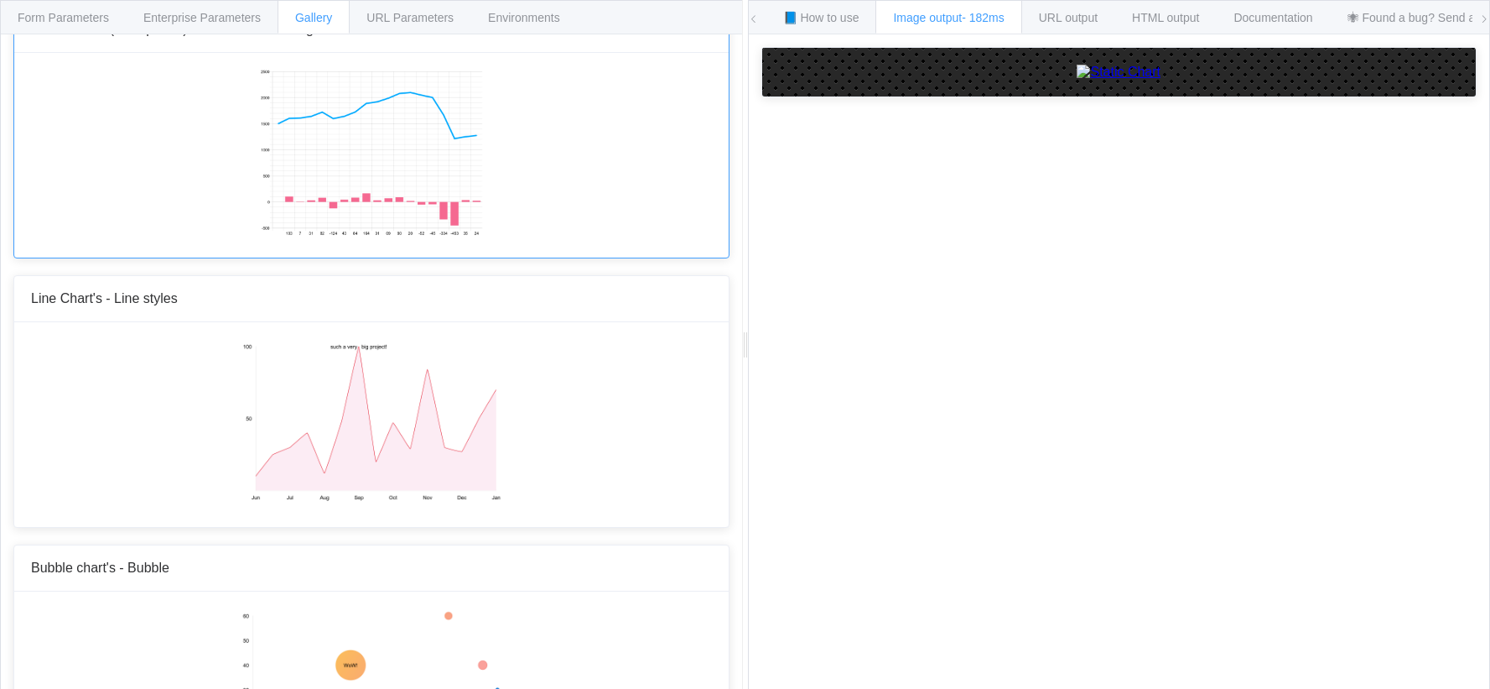
click at [43, 35] on span "Bar Chart's - (Enterprise+) With line chart and grid lines" at bounding box center [195, 29] width 329 height 14
click at [44, 20] on span "Form Parameters" at bounding box center [63, 17] width 91 height 13
type input "a1:,103.7,7.23,31.02,82.22,-123.74,43.71,84.22,164.59,31.26,69.91,90.59,20.9,-5…"
type input "20,50"
type input "textAlign,right|align,bottom|font.size,8"
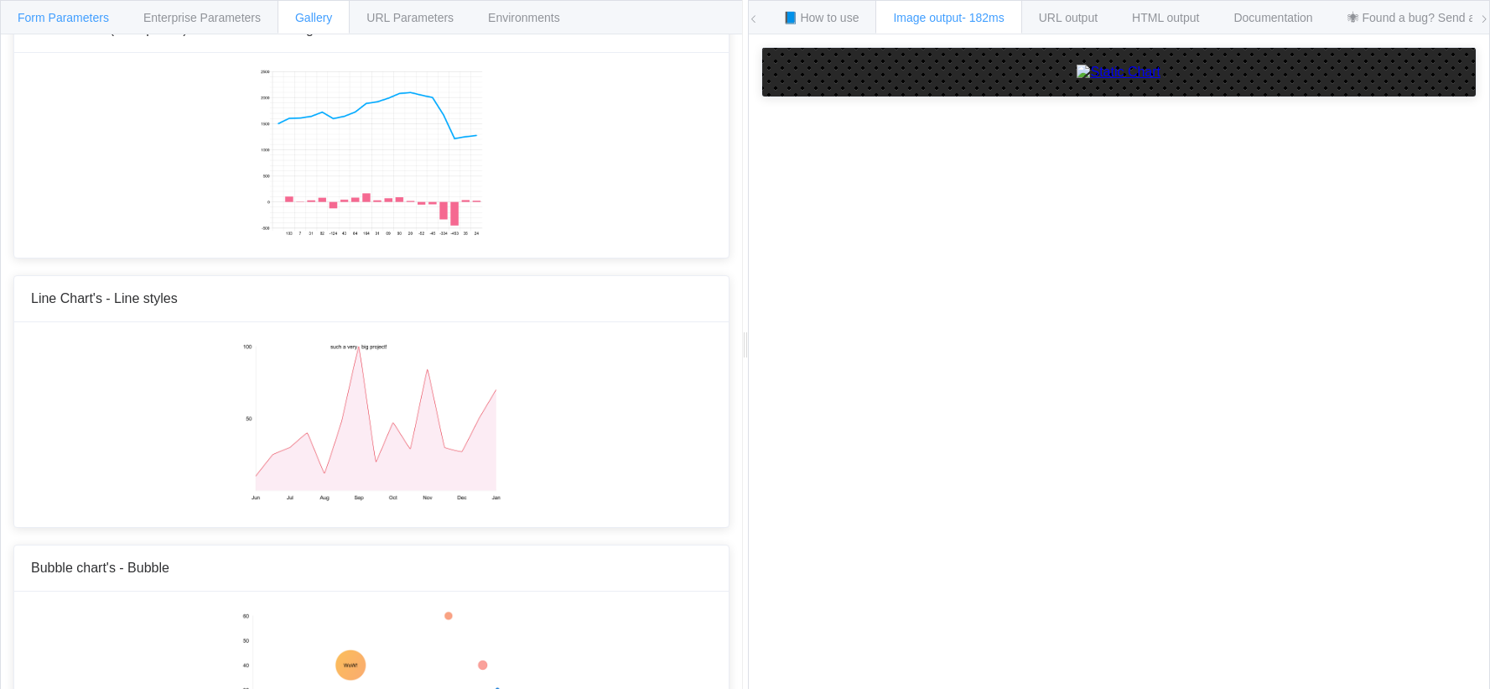
type input "D,00AAFF,1,0,5,1"
type input "800x600"
type input "0:||103|7|31|82|-124|43|84|164|31|69|90|20|-52|-45|-334|-453|35|24"
type input "2,-500,2500|1,-500,2500,100"
type input "1,000000,0,_"
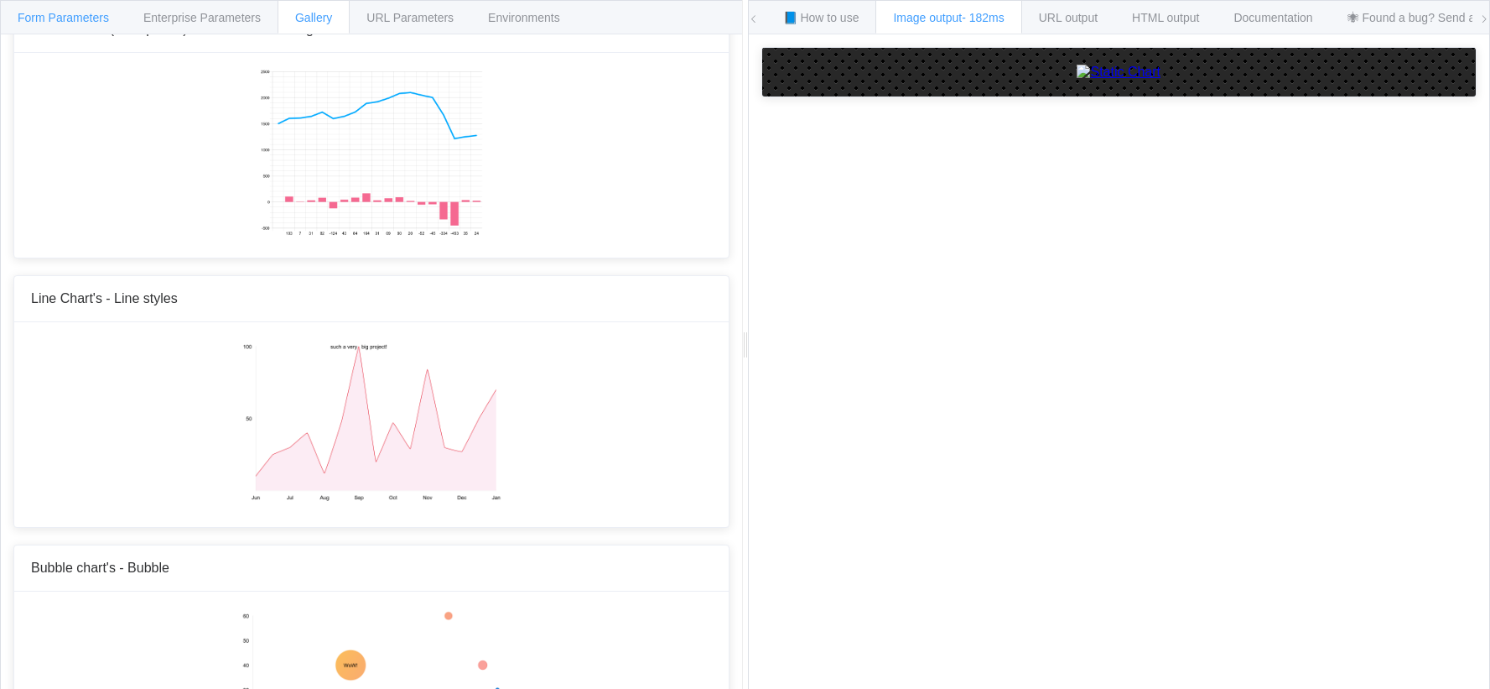
type input "x,y,y"
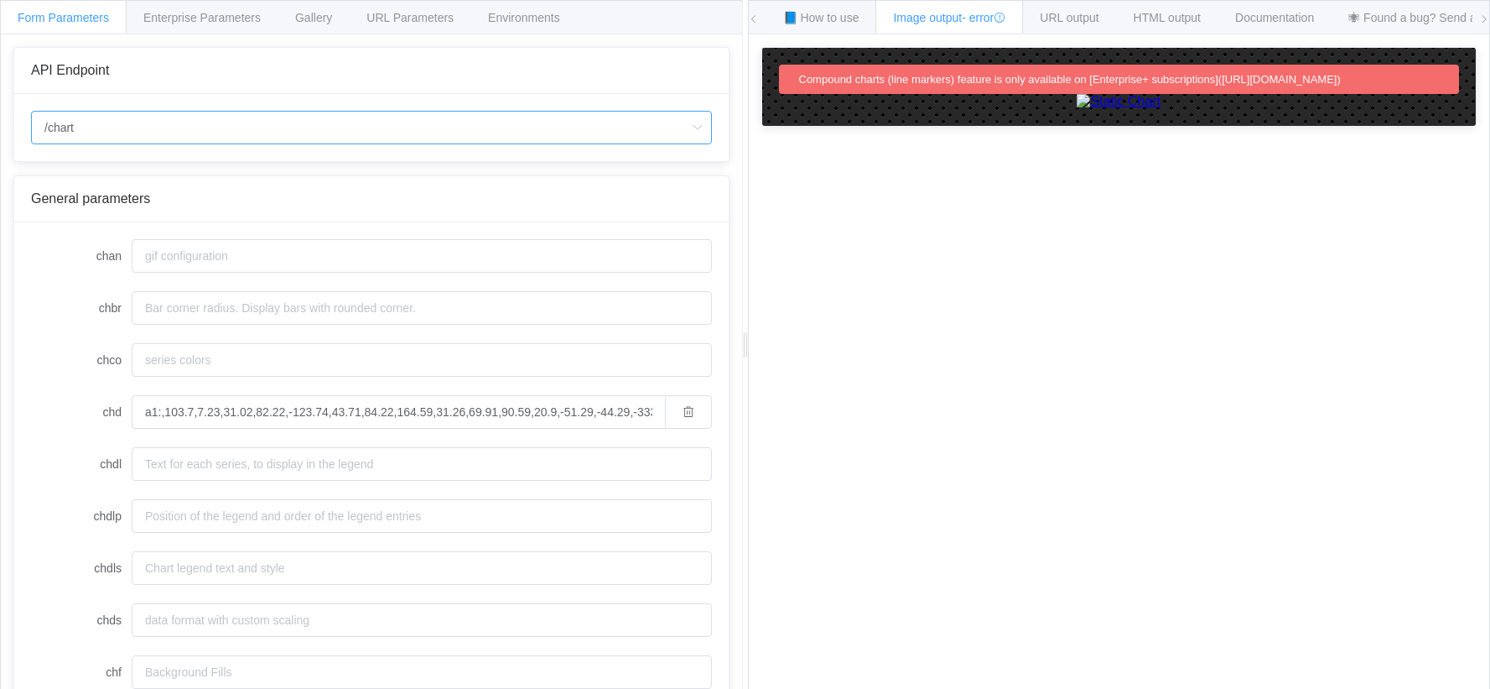
click at [167, 143] on input "/chart" at bounding box center [371, 128] width 681 height 34
click at [146, 169] on li "/chart" at bounding box center [371, 174] width 679 height 29
click at [315, 12] on span "Gallery" at bounding box center [313, 17] width 37 height 13
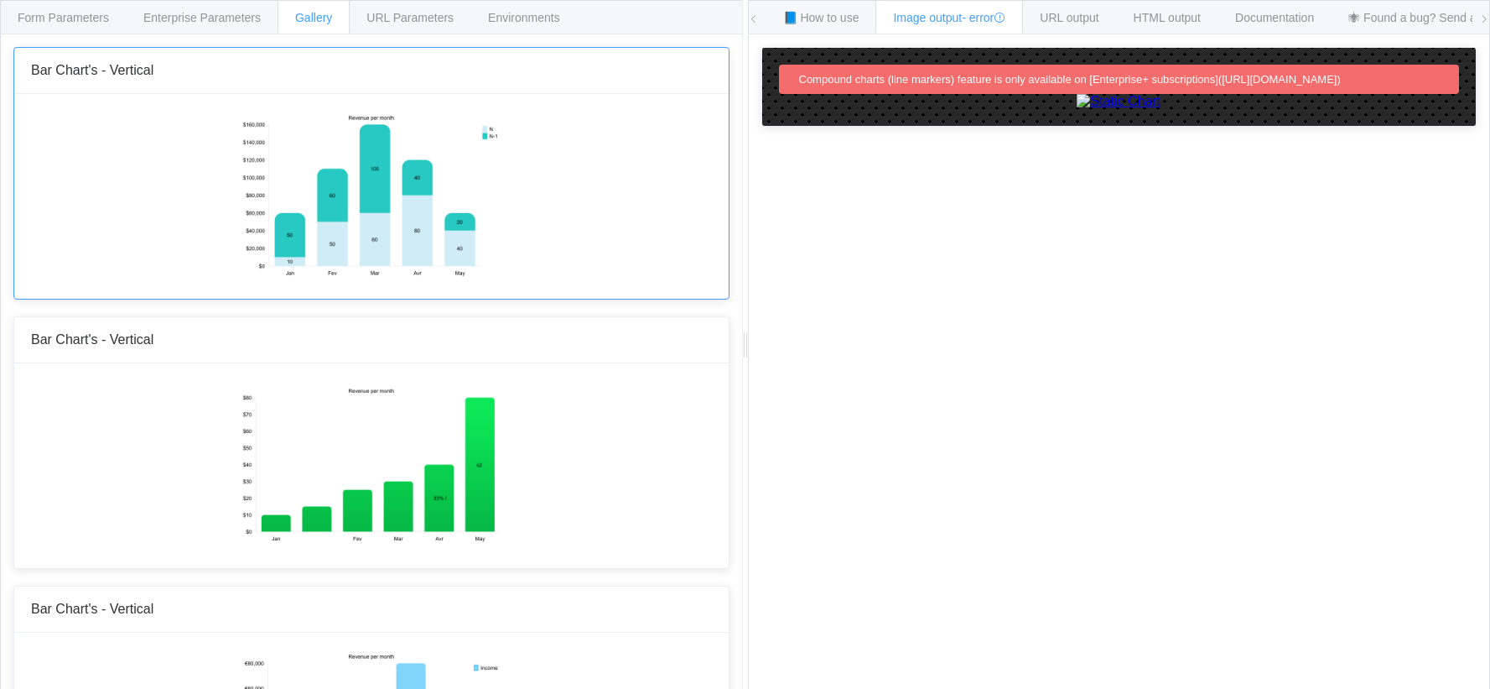
click at [306, 288] on div at bounding box center [371, 196] width 715 height 205
click at [186, 148] on div at bounding box center [371, 196] width 715 height 205
click at [372, 347] on div "Bar Chart's - Vertical" at bounding box center [371, 340] width 715 height 46
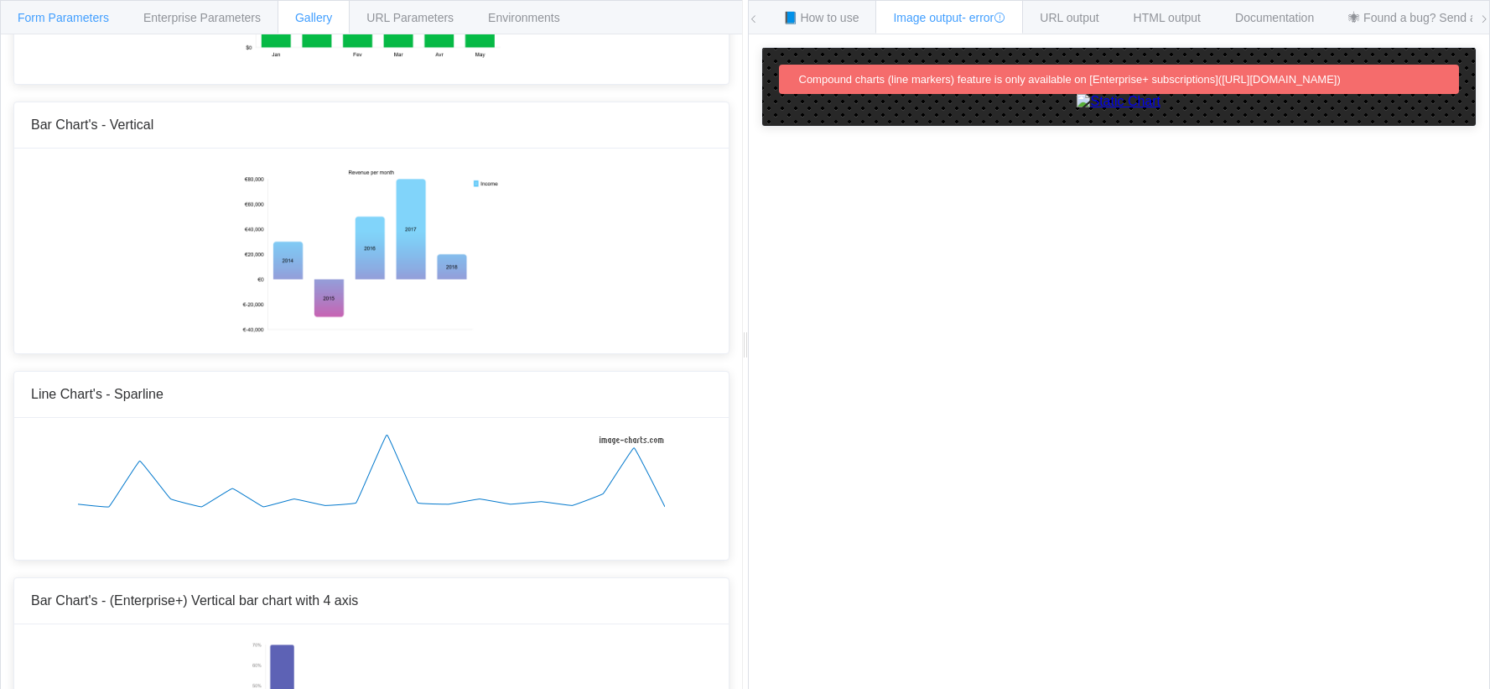
scroll to position [419, 0]
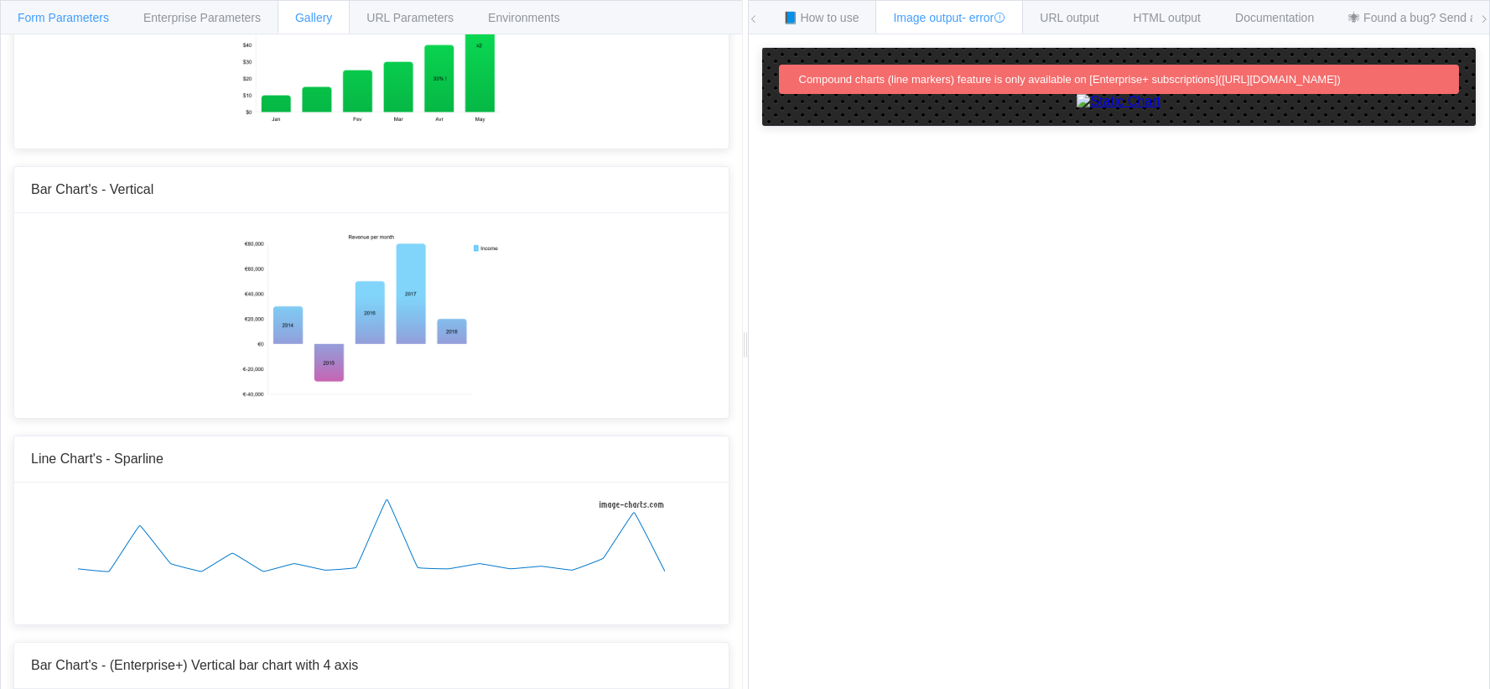
click at [86, 15] on span "Form Parameters" at bounding box center [63, 17] width 91 height 13
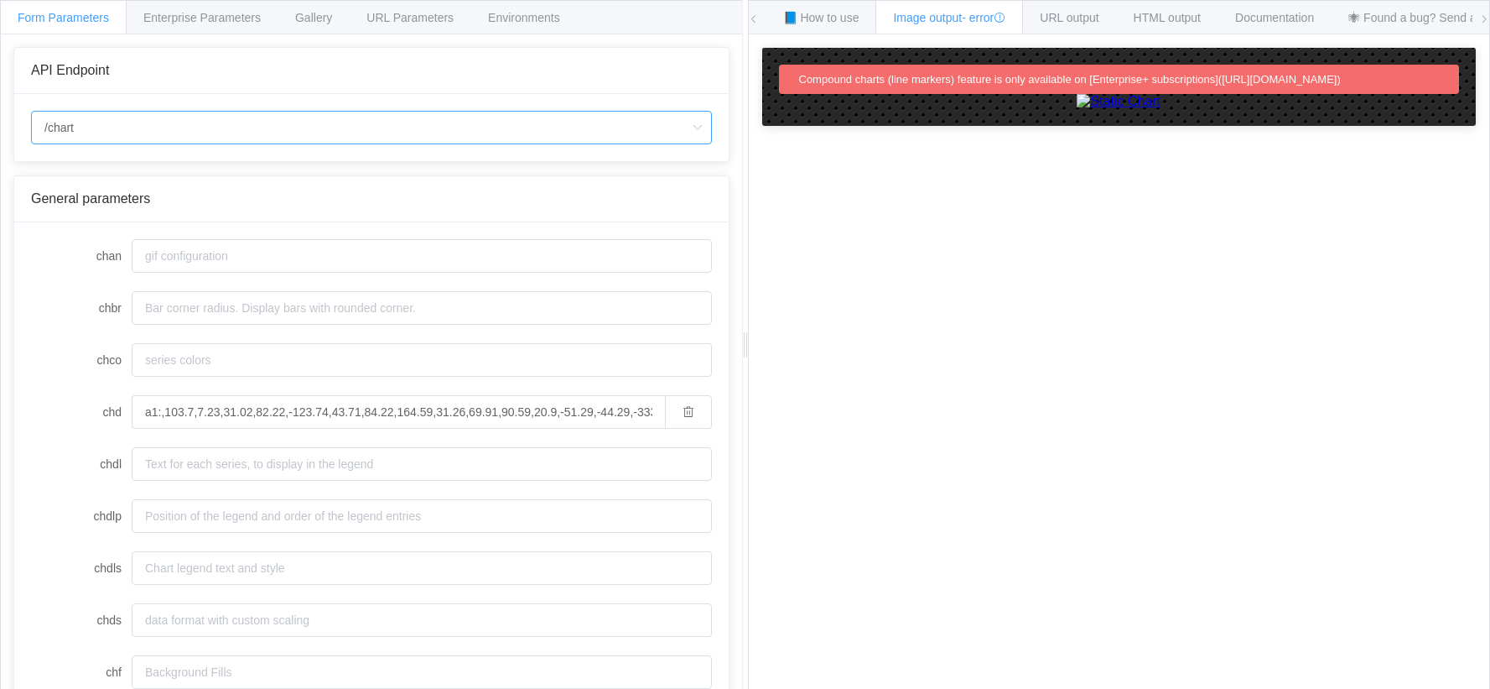
click at [187, 129] on input "/chart" at bounding box center [371, 128] width 681 height 34
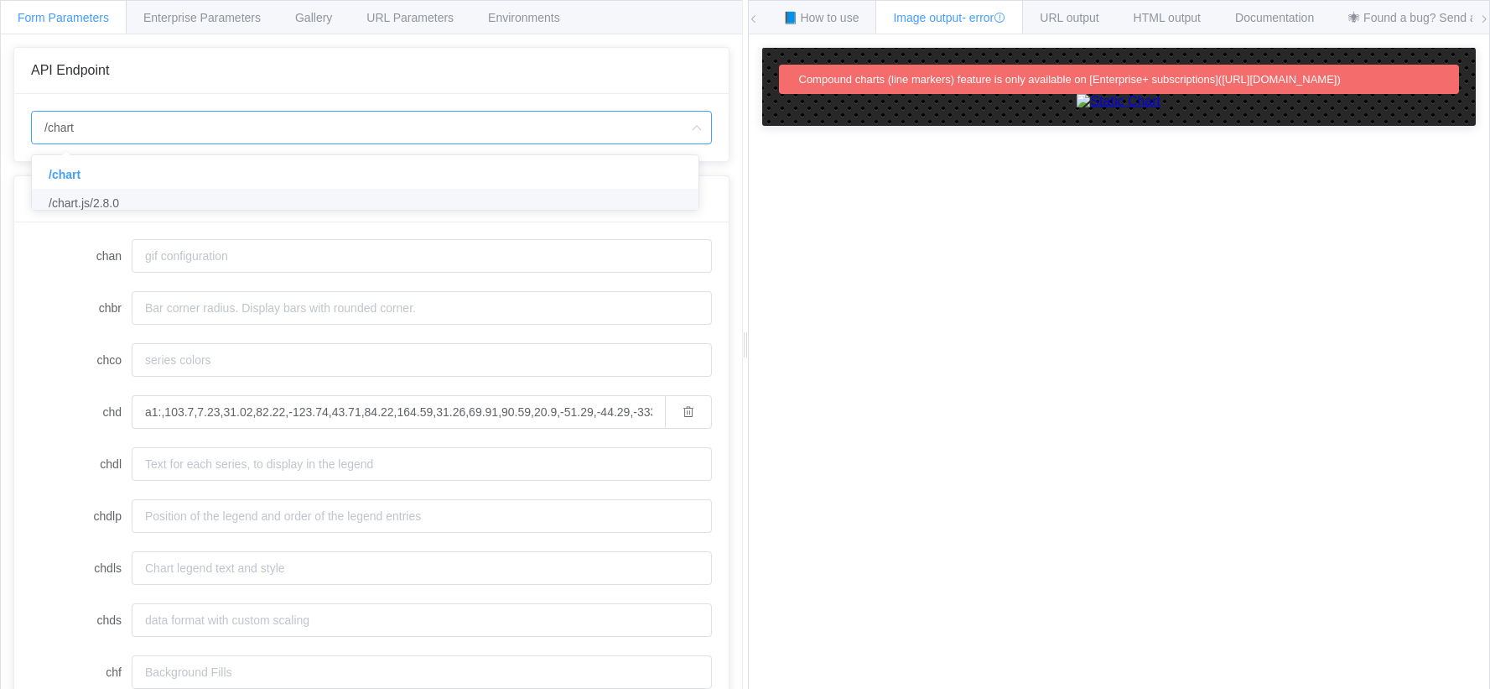
click at [160, 211] on li "/chart.js/2.8.0" at bounding box center [371, 203] width 679 height 29
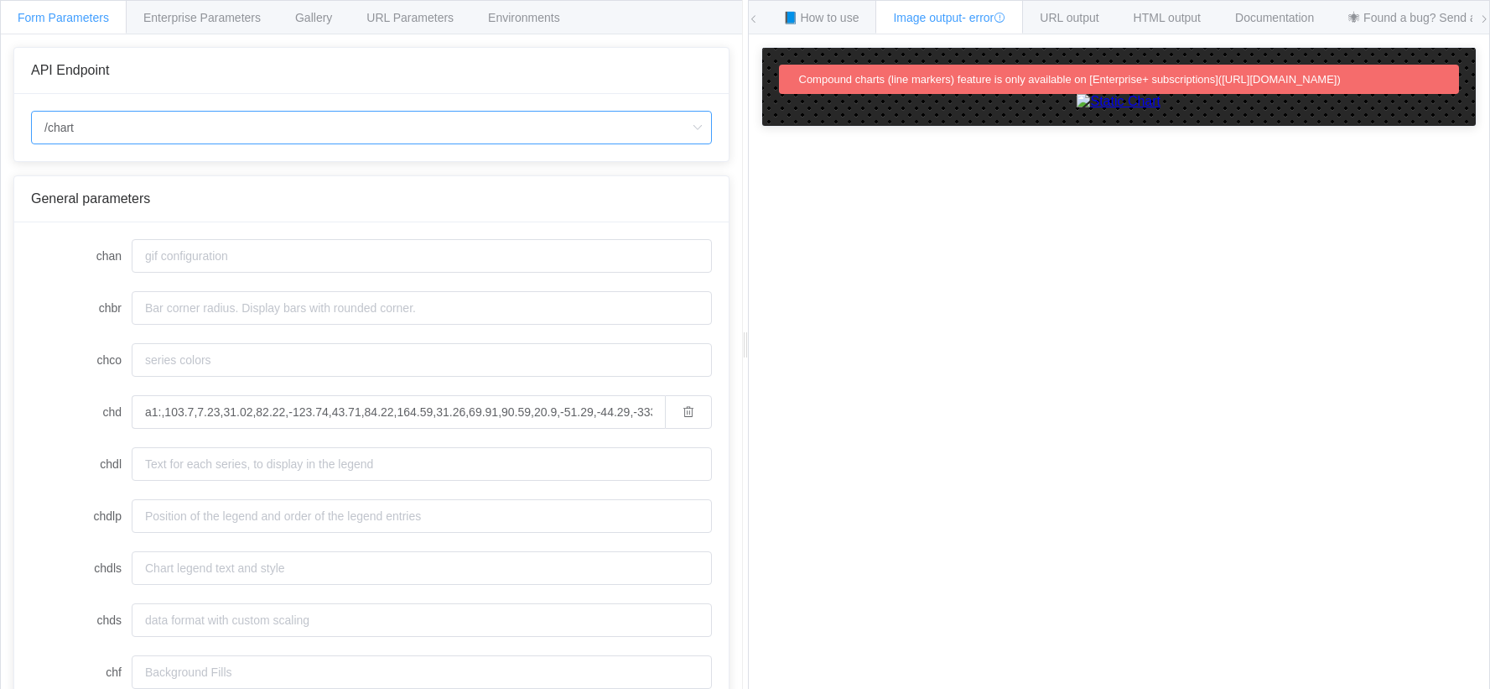
type input "/chart.js/2.8.0"
type input "white"
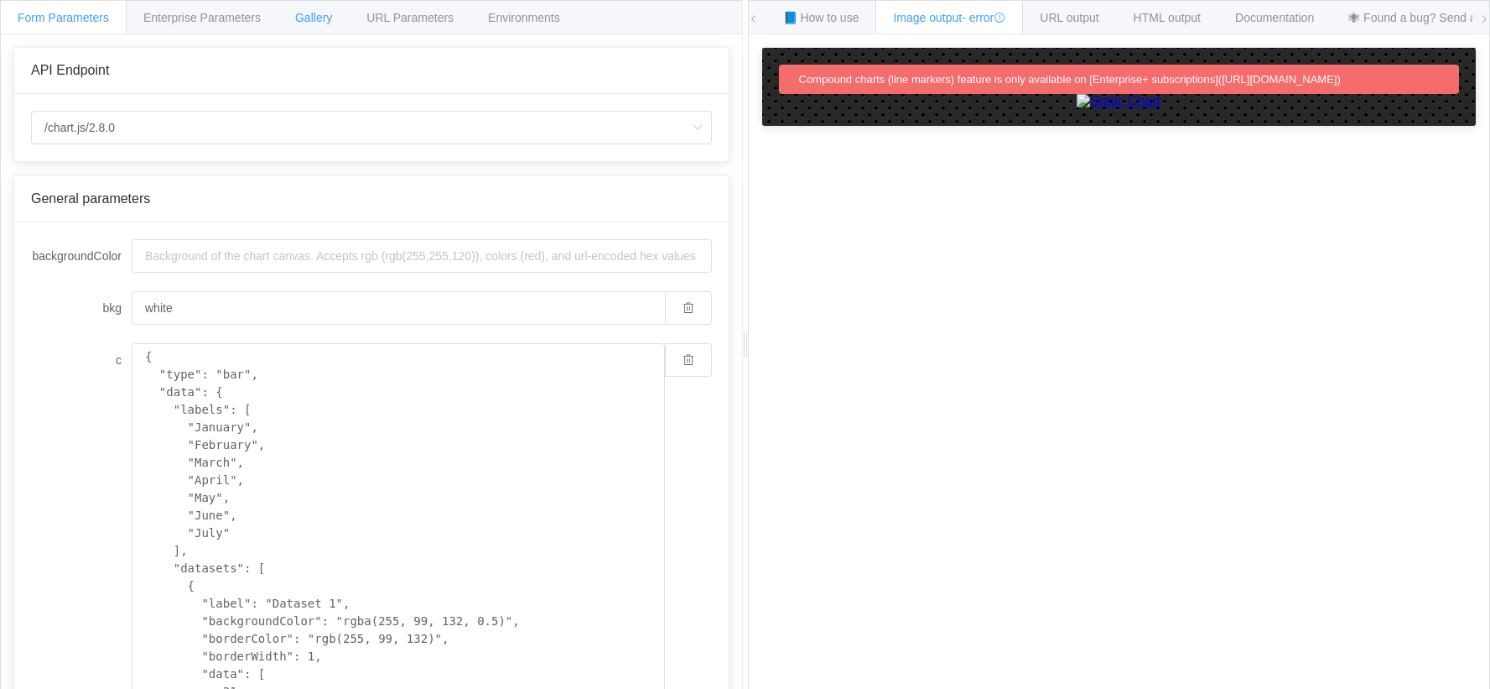
click at [314, 25] on div "Gallery" at bounding box center [314, 17] width 72 height 34
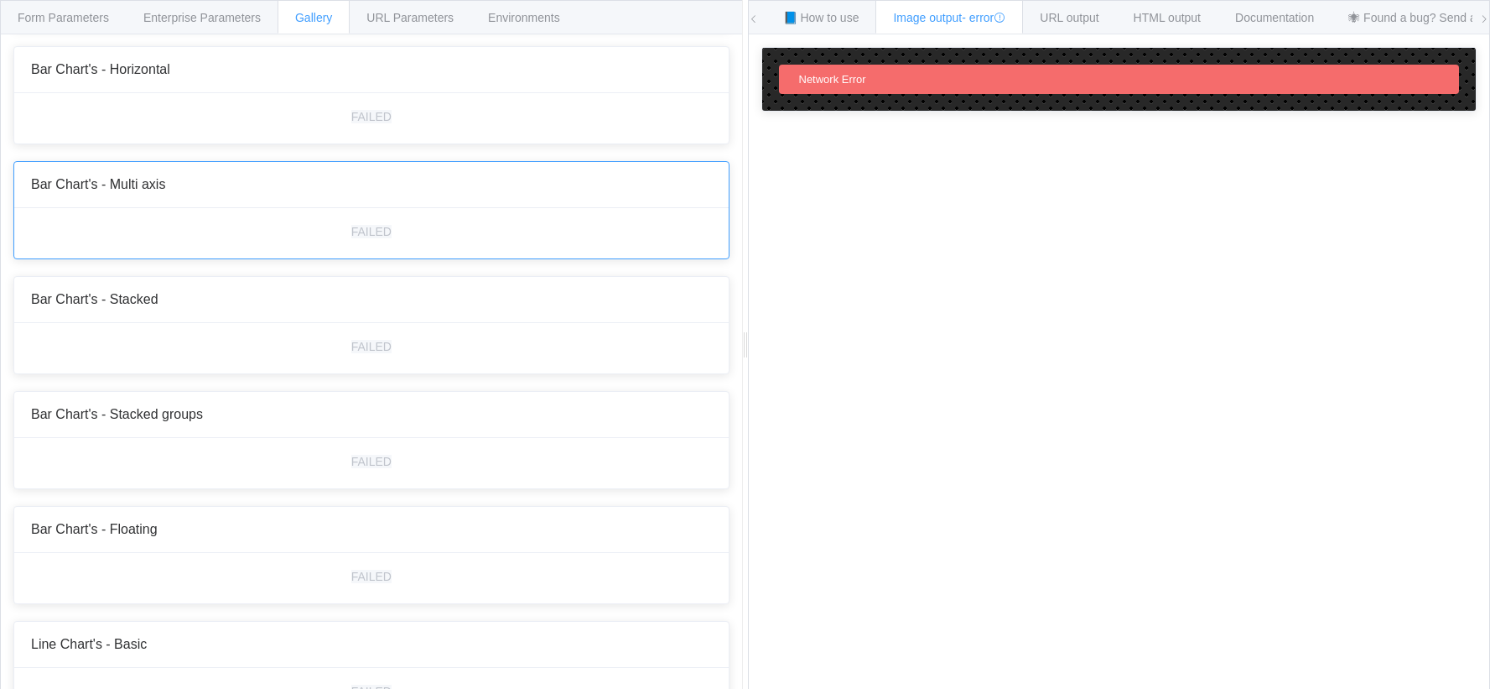
scroll to position [252, 0]
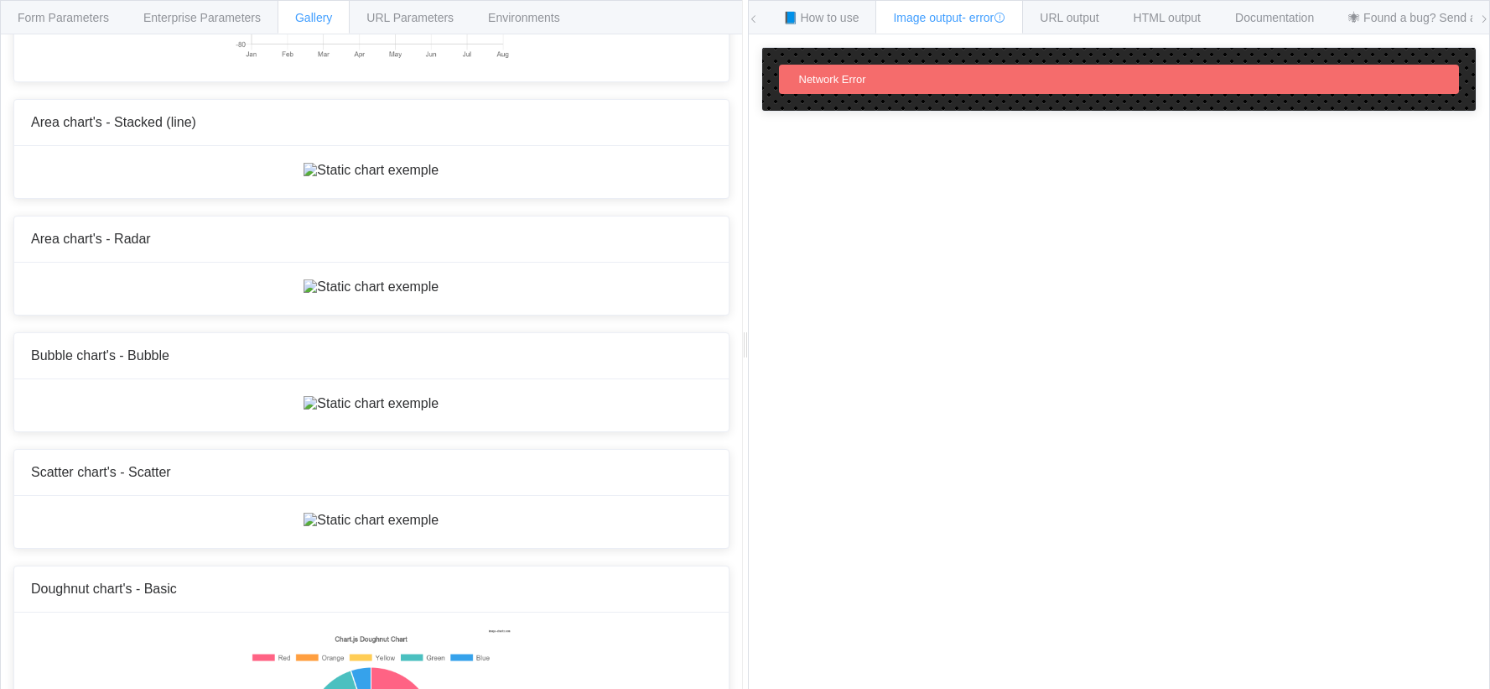
scroll to position [3439, 0]
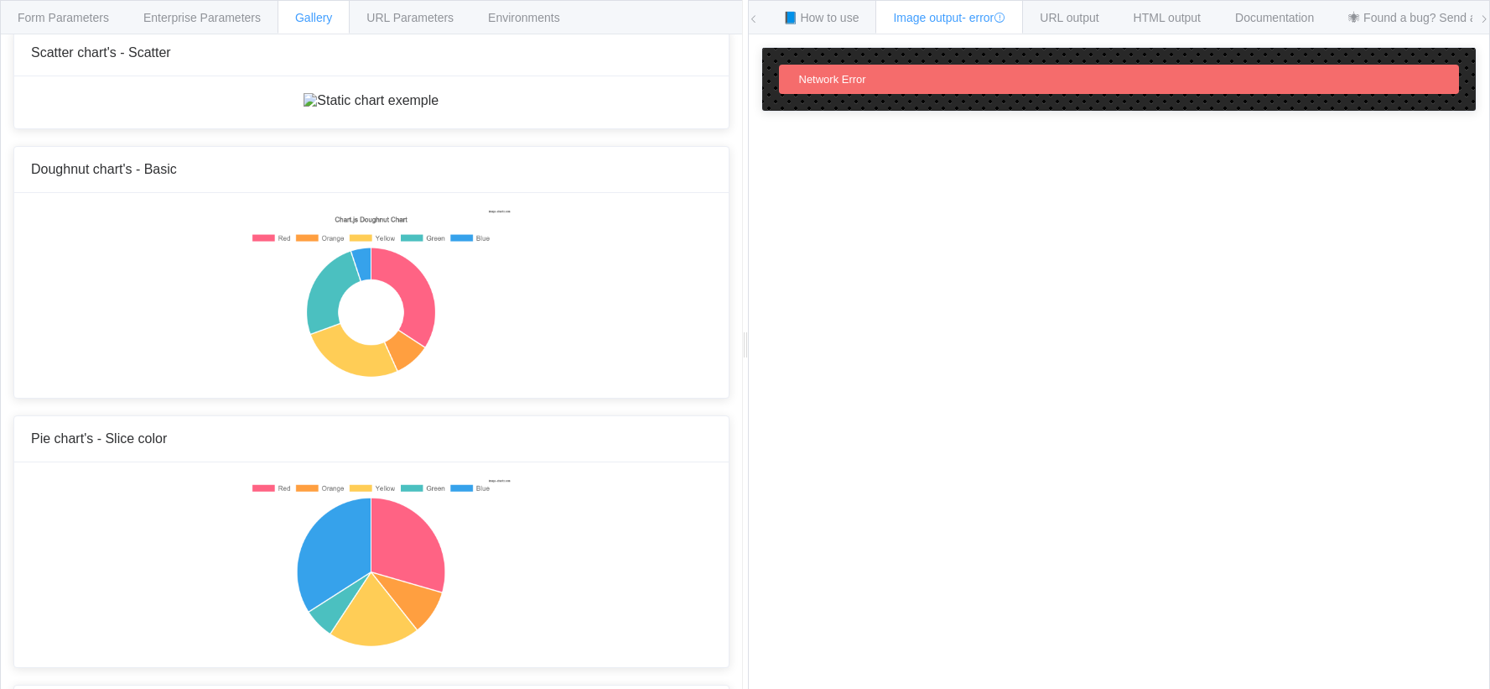
click at [95, 19] on span "Form Parameters" at bounding box center [63, 17] width 91 height 13
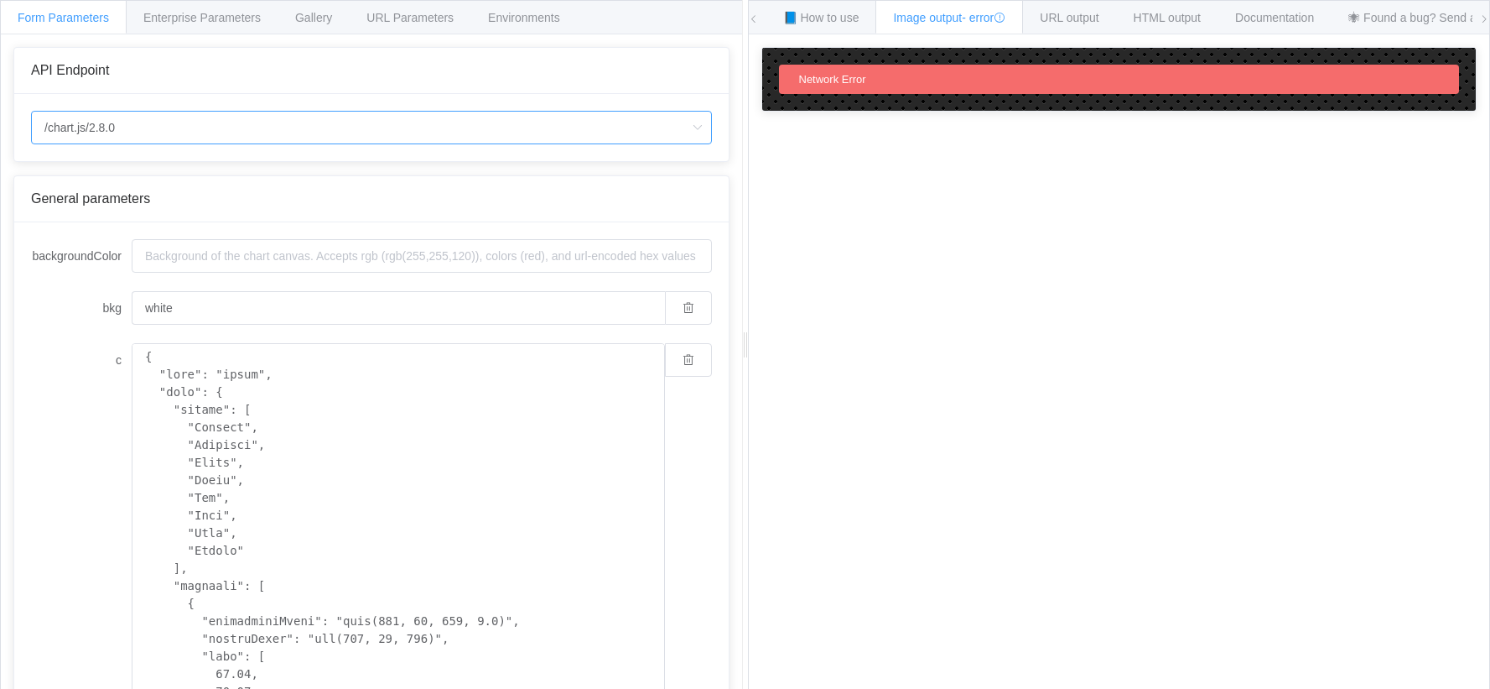
click at [185, 126] on input "/chart.js/2.8.0" at bounding box center [371, 128] width 681 height 34
click at [116, 174] on li "/chart" at bounding box center [371, 174] width 679 height 29
type input "/chart"
type input "20"
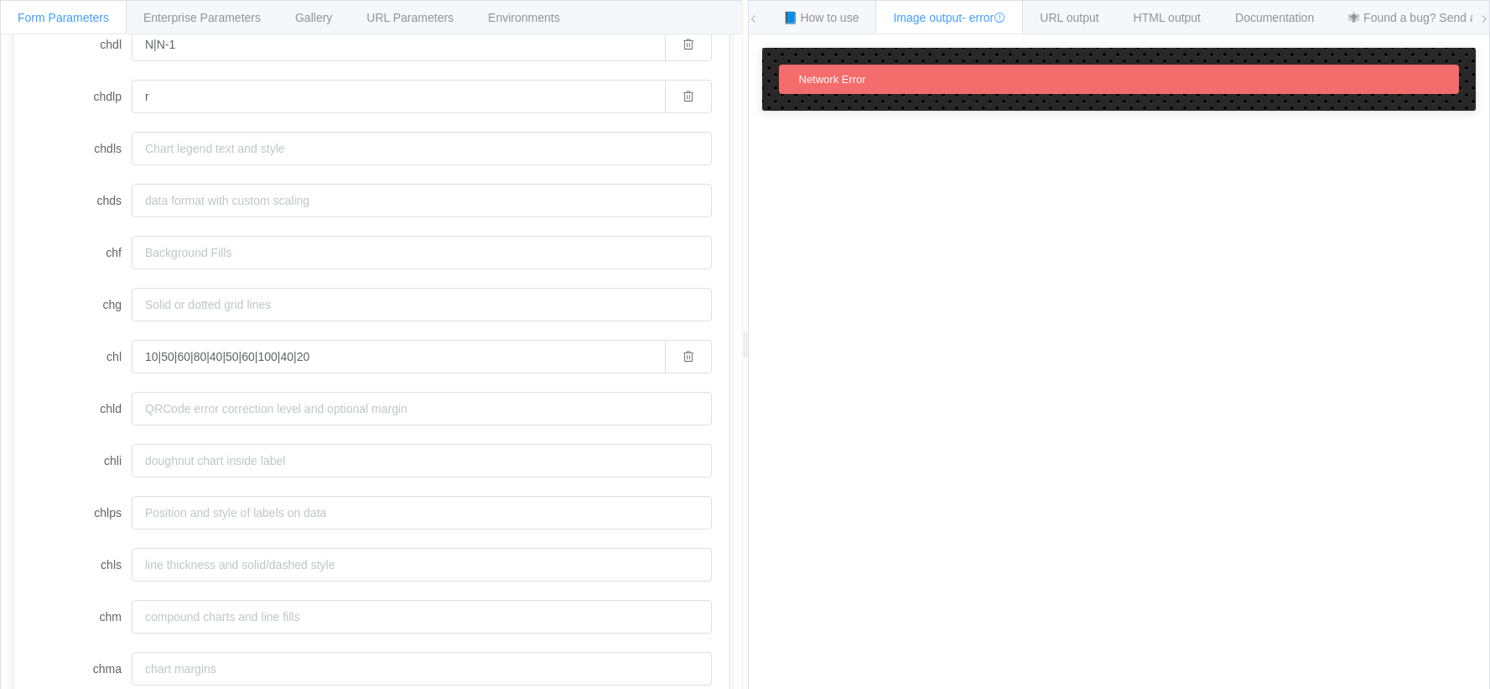
scroll to position [168, 0]
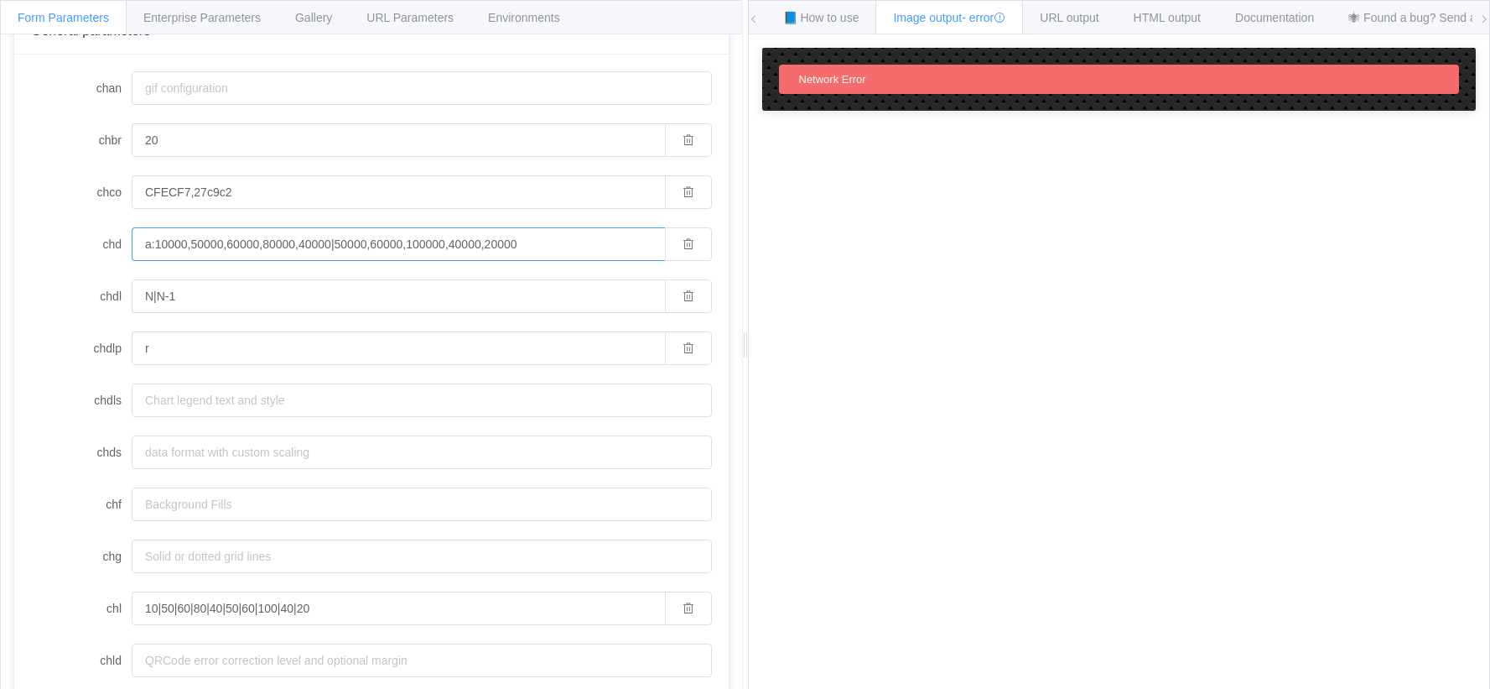
drag, startPoint x: 153, startPoint y: 247, endPoint x: 134, endPoint y: 247, distance: 18.5
click at [134, 247] on input "a:10000,50000,60000,80000,40000|50000,60000,100000,40000,20000" at bounding box center [398, 244] width 533 height 34
